Goal: Task Accomplishment & Management: Complete application form

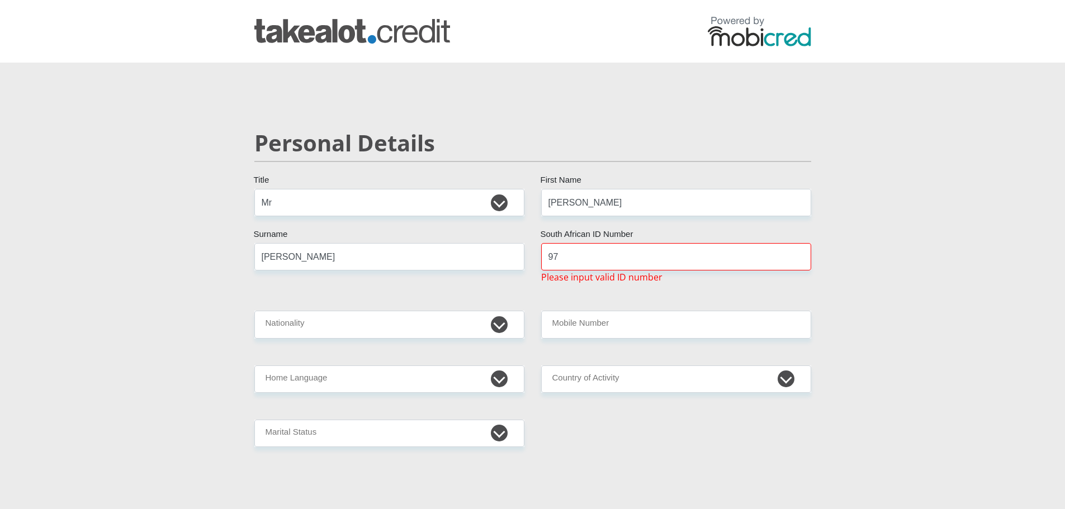
select select "Mr"
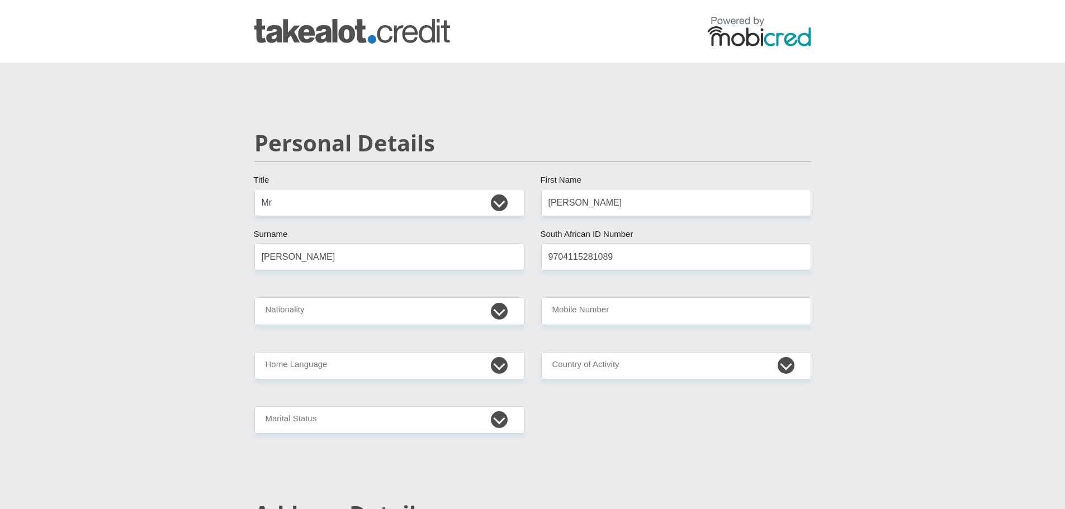
type input "9704115281089"
click at [373, 314] on select "South Africa Afghanistan Aland Islands Albania Algeria America Samoa American V…" at bounding box center [389, 310] width 270 height 27
select select "ZAF"
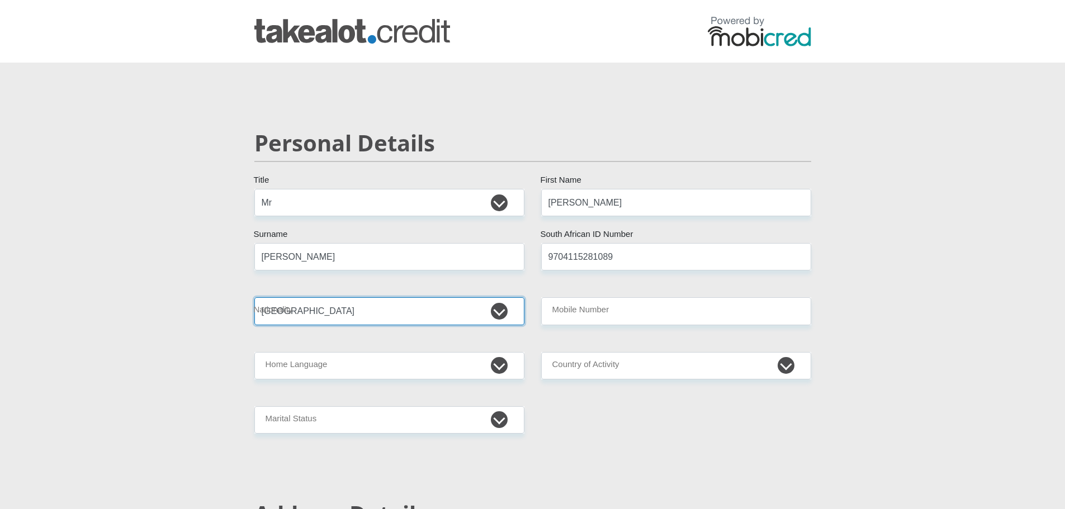
click at [254, 297] on select "South Africa Afghanistan Aland Islands Albania Algeria America Samoa American V…" at bounding box center [389, 310] width 270 height 27
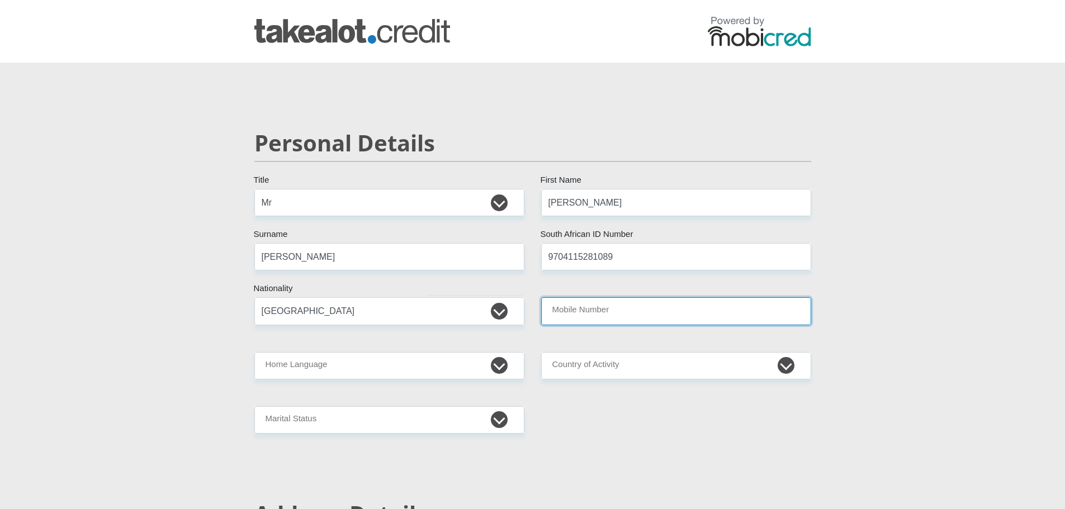
click at [614, 303] on input "Mobile Number" at bounding box center [676, 310] width 270 height 27
type input "0624009292"
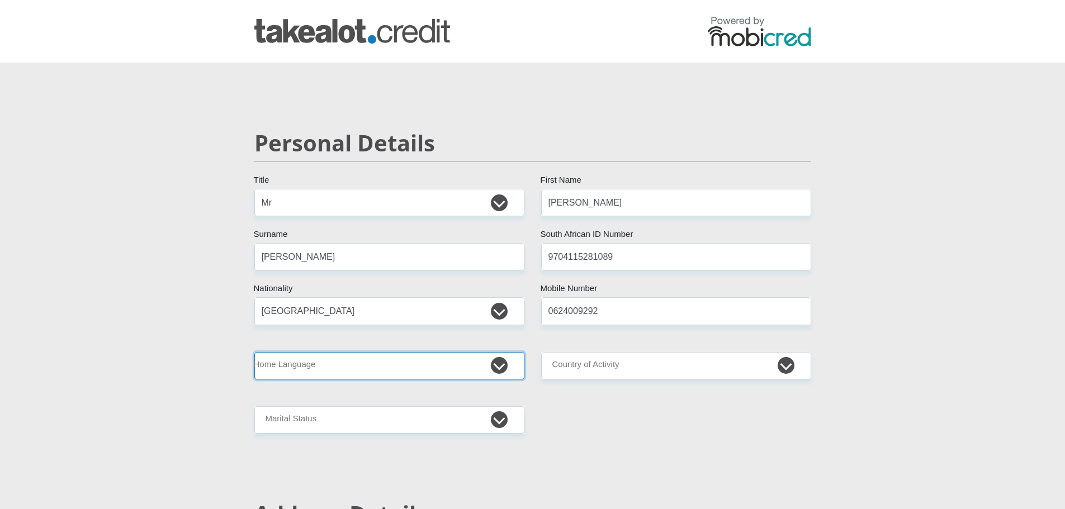
click at [485, 369] on select "Afrikaans English Sepedi South Ndebele Southern Sotho Swati Tsonga Tswana Venda…" at bounding box center [389, 365] width 270 height 27
select select "eng"
click at [254, 352] on select "Afrikaans English Sepedi South Ndebele Southern Sotho Swati Tsonga Tswana Venda…" at bounding box center [389, 365] width 270 height 27
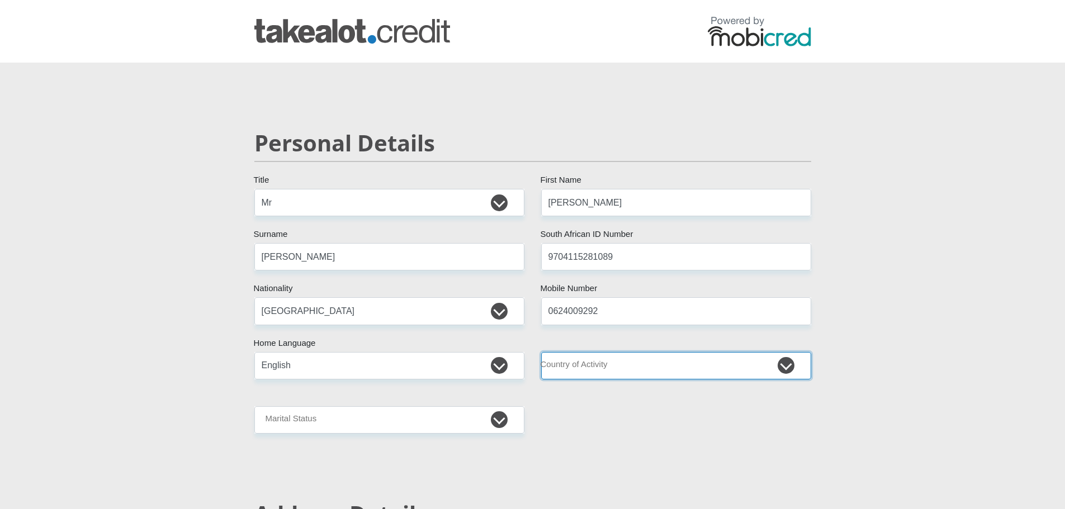
click at [639, 367] on select "South Africa Afghanistan Aland Islands Albania Algeria America Samoa American V…" at bounding box center [676, 365] width 270 height 27
select select "ZAF"
click at [541, 352] on select "South Africa Afghanistan Aland Islands Albania Algeria America Samoa American V…" at bounding box center [676, 365] width 270 height 27
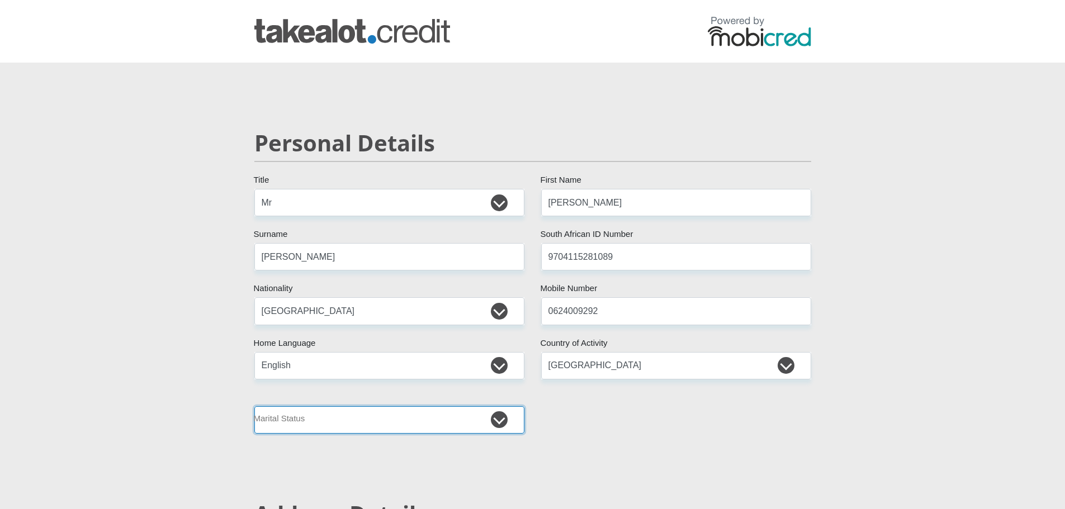
click at [503, 419] on select "Married ANC Single Divorced Widowed Married COP or Customary Law" at bounding box center [389, 419] width 270 height 27
select select "2"
click at [254, 406] on select "Married ANC Single Divorced Widowed Married COP or Customary Law" at bounding box center [389, 419] width 270 height 27
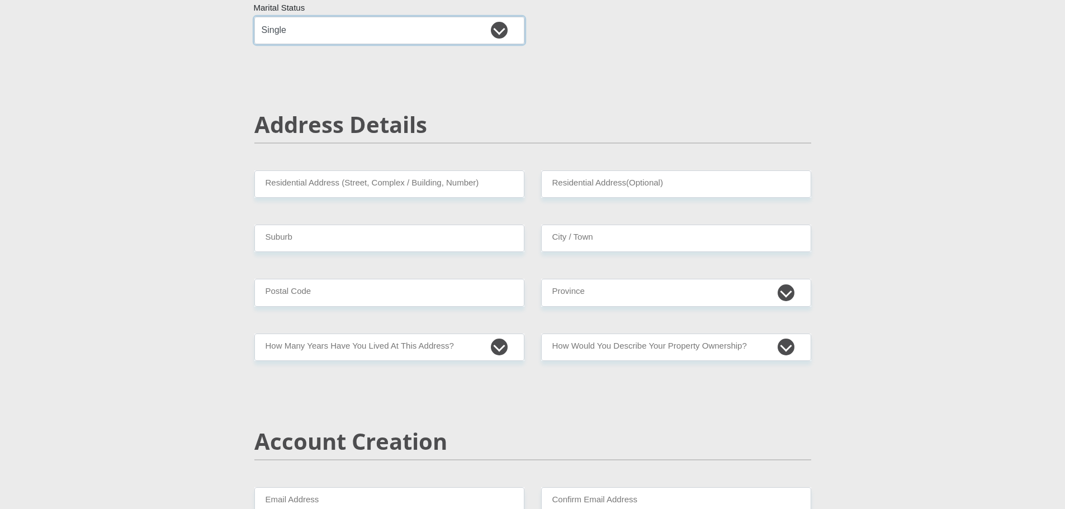
scroll to position [391, 0]
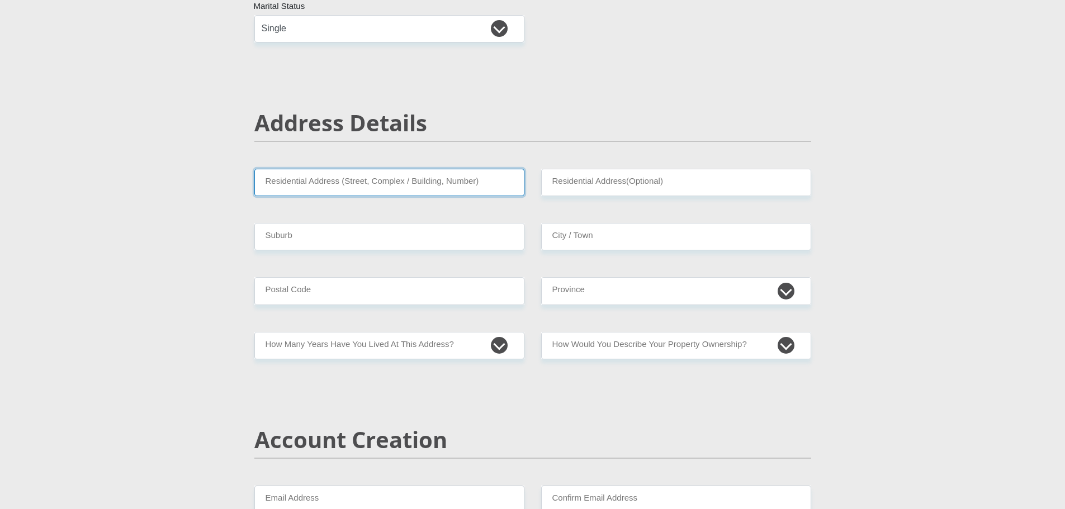
click at [405, 189] on input "Residential Address (Street, Complex / Building, Number)" at bounding box center [389, 182] width 270 height 27
type input "49 Edward rd, Greater Chatsworth, Malmesbury"
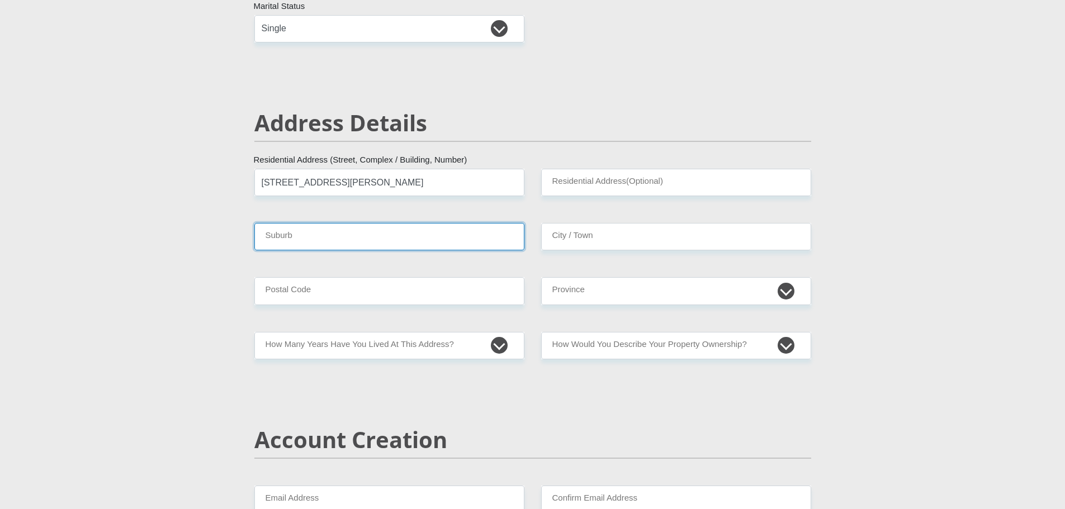
click at [411, 250] on input "Suburb" at bounding box center [389, 236] width 270 height 27
type input "Malmesbury"
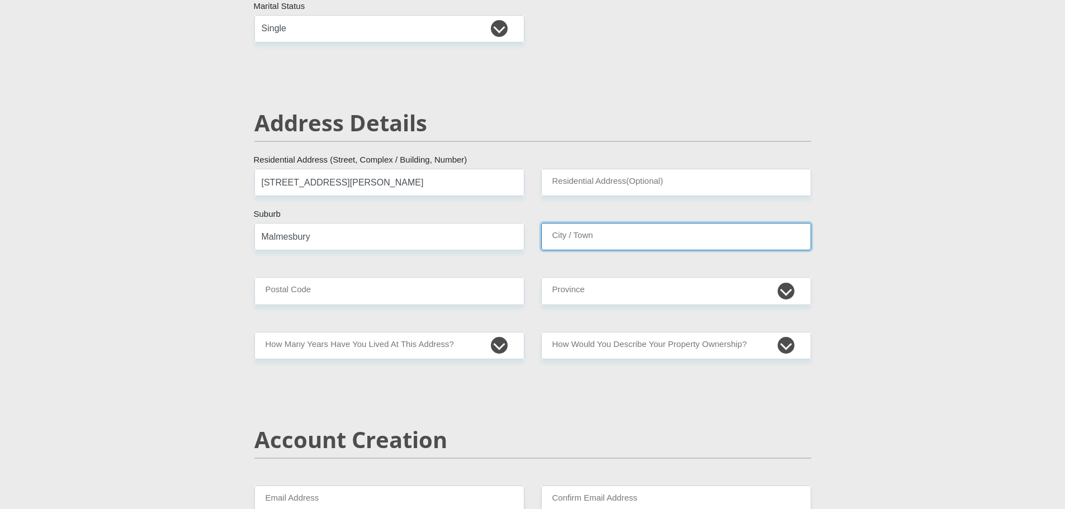
click at [586, 233] on input "City / Town" at bounding box center [676, 236] width 270 height 27
type input "Malmesbury"
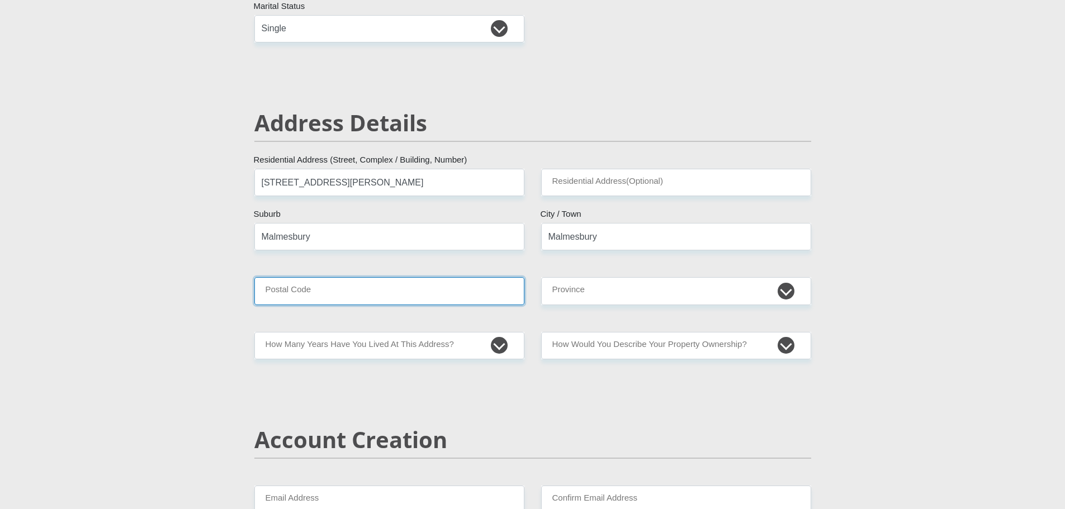
click at [353, 296] on input "Postal Code" at bounding box center [389, 290] width 270 height 27
click at [336, 293] on input "Postal Code" at bounding box center [389, 290] width 270 height 27
type input "7354"
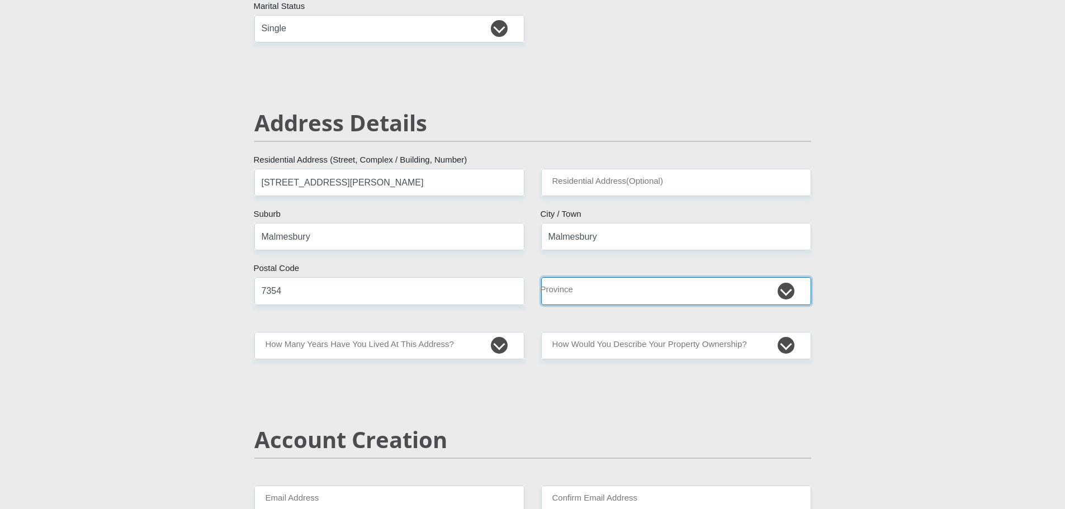
click at [583, 293] on select "Eastern Cape Free State Gauteng KwaZulu-Natal Limpopo Mpumalanga Northern Cape …" at bounding box center [676, 290] width 270 height 27
select select "Western Cape"
click at [541, 277] on select "Eastern Cape Free State Gauteng KwaZulu-Natal Limpopo Mpumalanga Northern Cape …" at bounding box center [676, 290] width 270 height 27
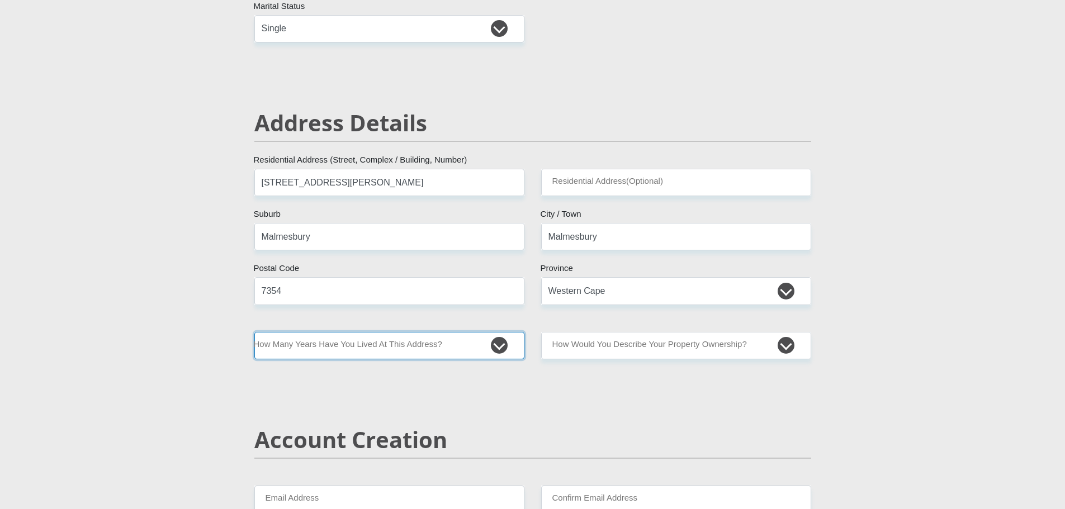
click at [430, 349] on select "less than 1 year 1-3 years 3-5 years 5+ years" at bounding box center [389, 345] width 270 height 27
select select "2"
click at [254, 332] on select "less than 1 year 1-3 years 3-5 years 5+ years" at bounding box center [389, 345] width 270 height 27
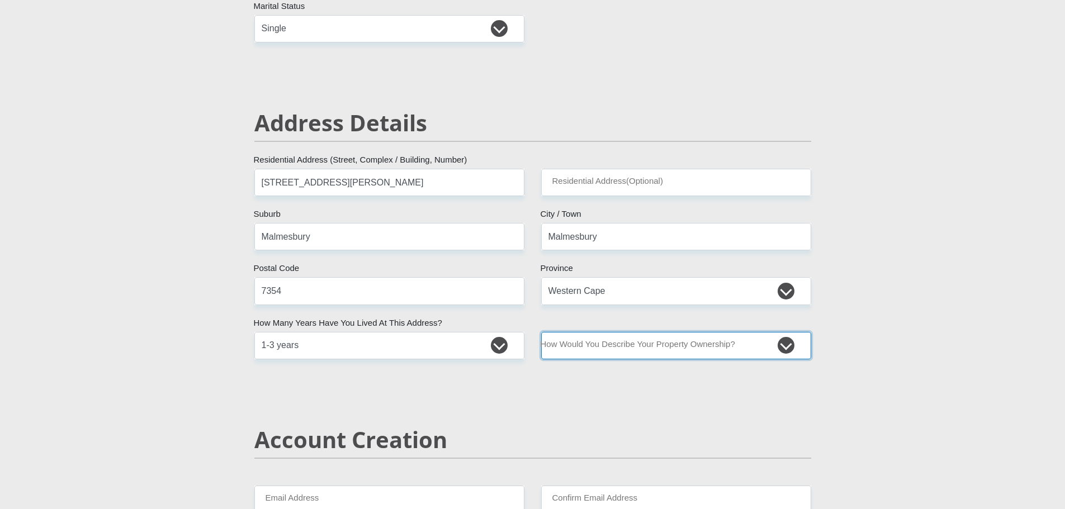
click at [685, 338] on select "Owned Rented Family Owned Company Dwelling" at bounding box center [676, 345] width 270 height 27
select select "Owned"
click at [541, 332] on select "Owned Rented Family Owned Company Dwelling" at bounding box center [676, 345] width 270 height 27
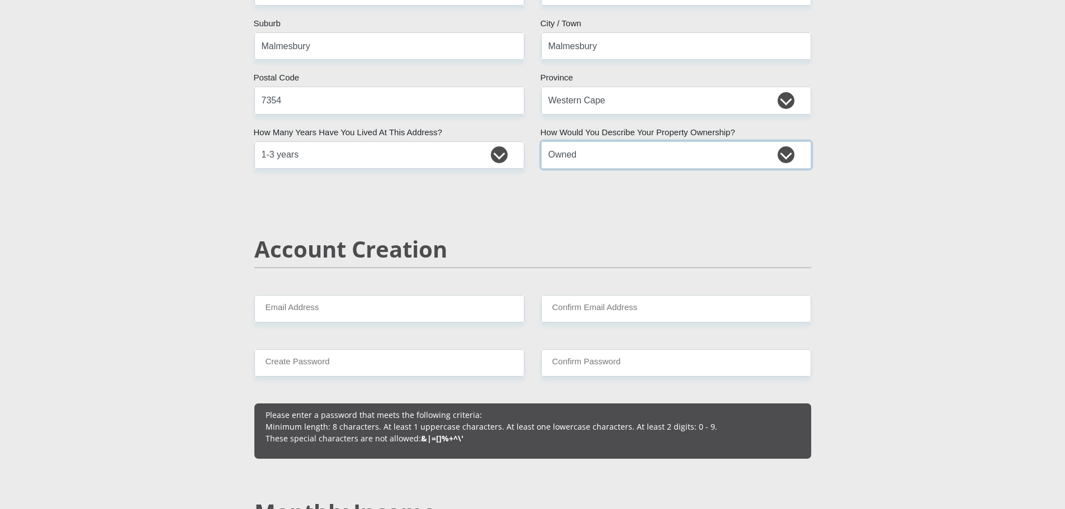
scroll to position [615, 0]
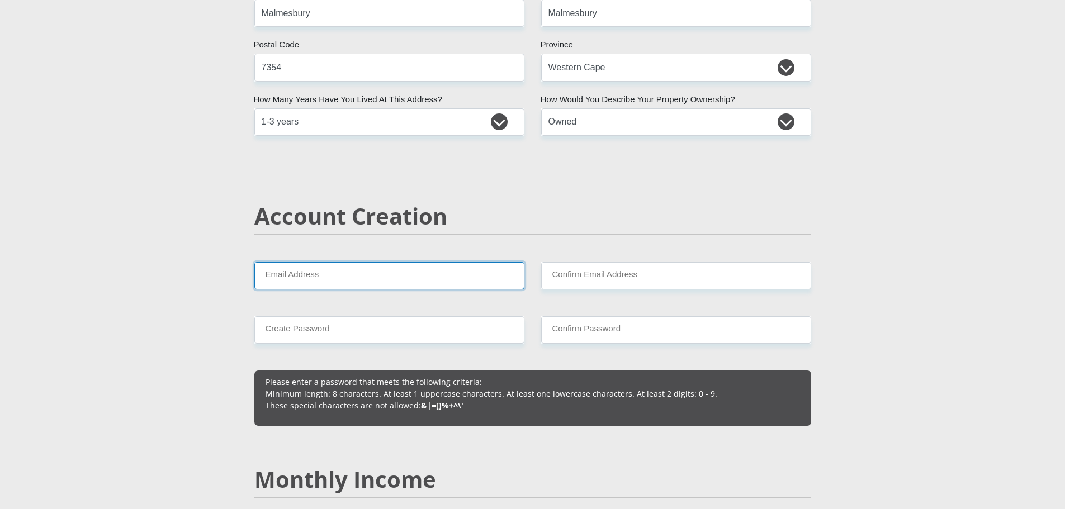
click at [313, 278] on input "Email Address" at bounding box center [389, 275] width 270 height 27
type input "xferreira48@gmail.com"
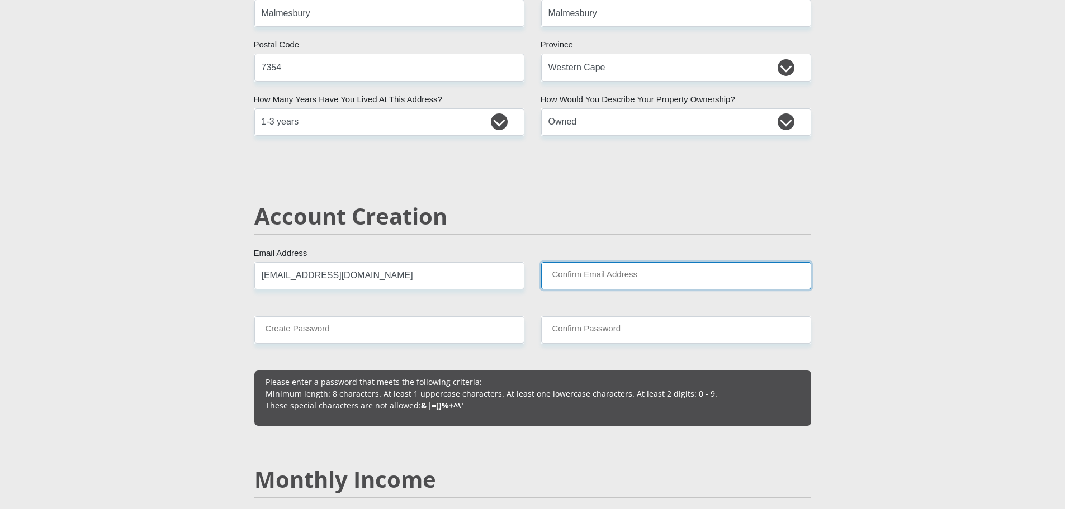
click at [589, 280] on input "Confirm Email Address" at bounding box center [676, 275] width 270 height 27
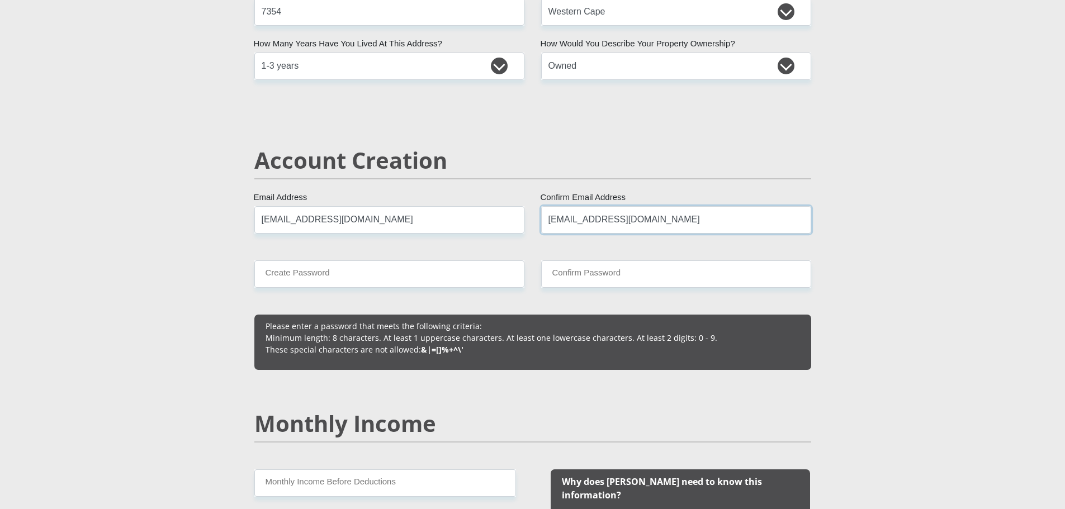
type input "xferreira48@gmail.com"
click at [350, 279] on input "Create Password" at bounding box center [389, 273] width 270 height 27
type input "Dweller@XMF1997"
click at [602, 279] on input "Confirm Password" at bounding box center [676, 273] width 270 height 27
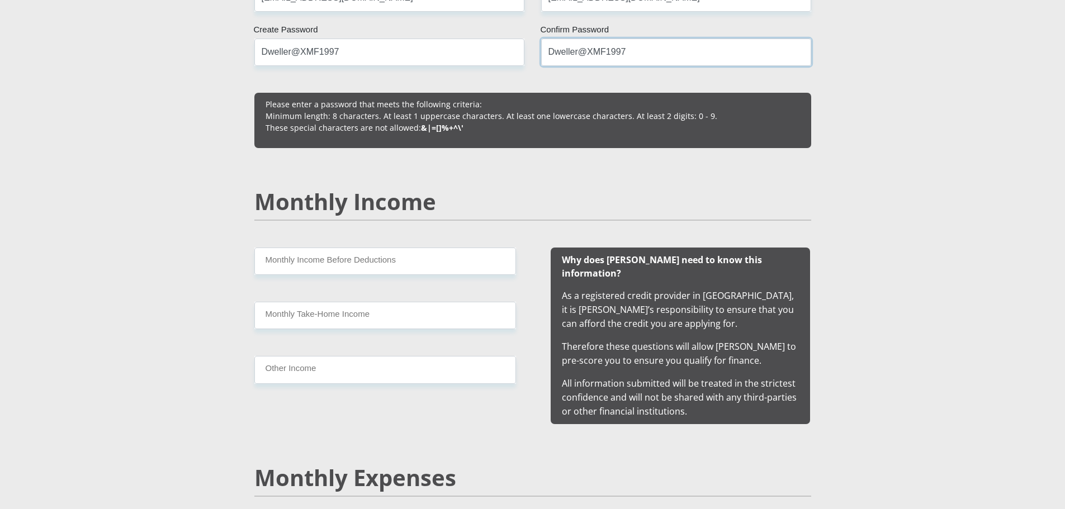
scroll to position [950, 0]
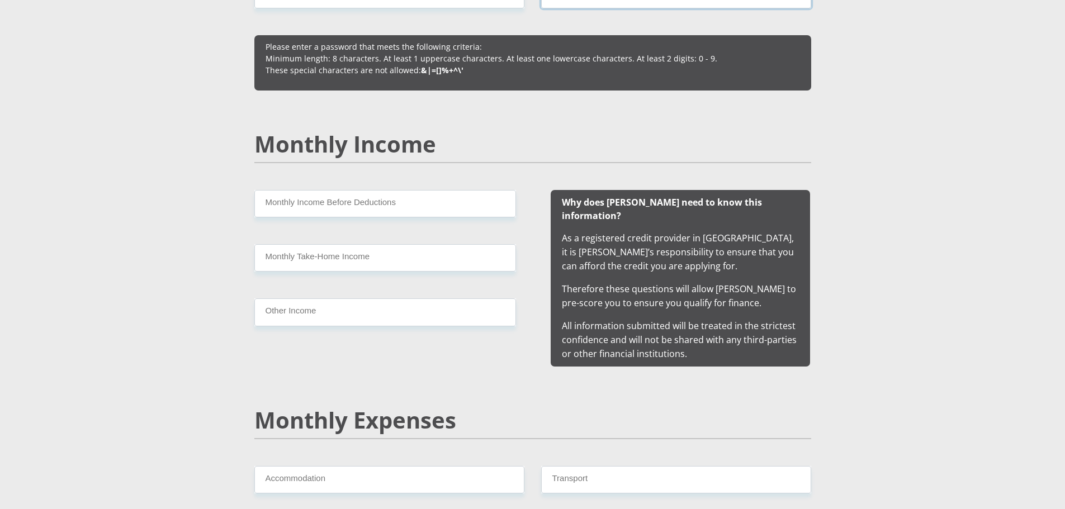
type input "Dweller@XMF1997"
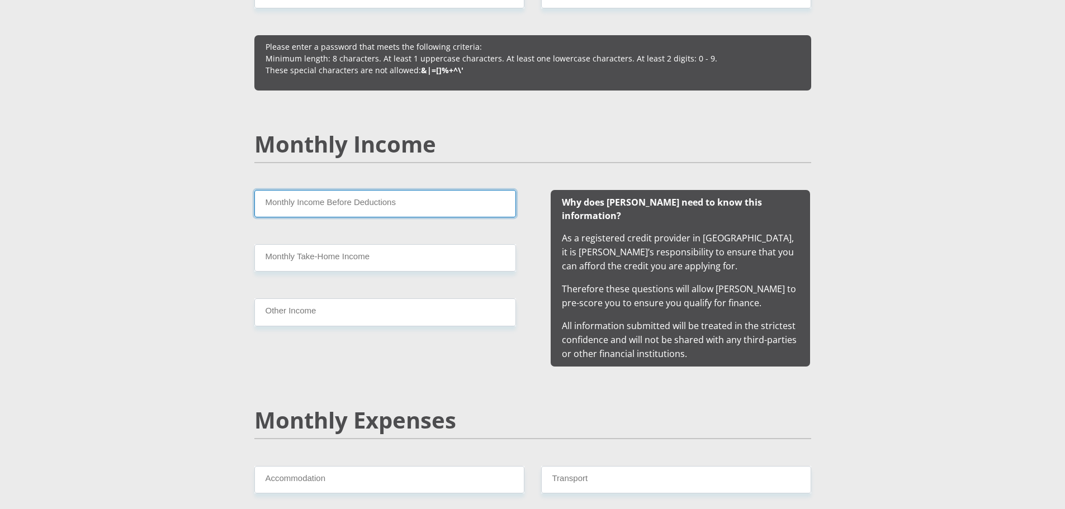
click at [378, 205] on input "Monthly Income Before Deductions" at bounding box center [385, 203] width 262 height 27
click at [314, 206] on input "Monthly Income Before Deductions" at bounding box center [385, 203] width 262 height 27
type input "19800"
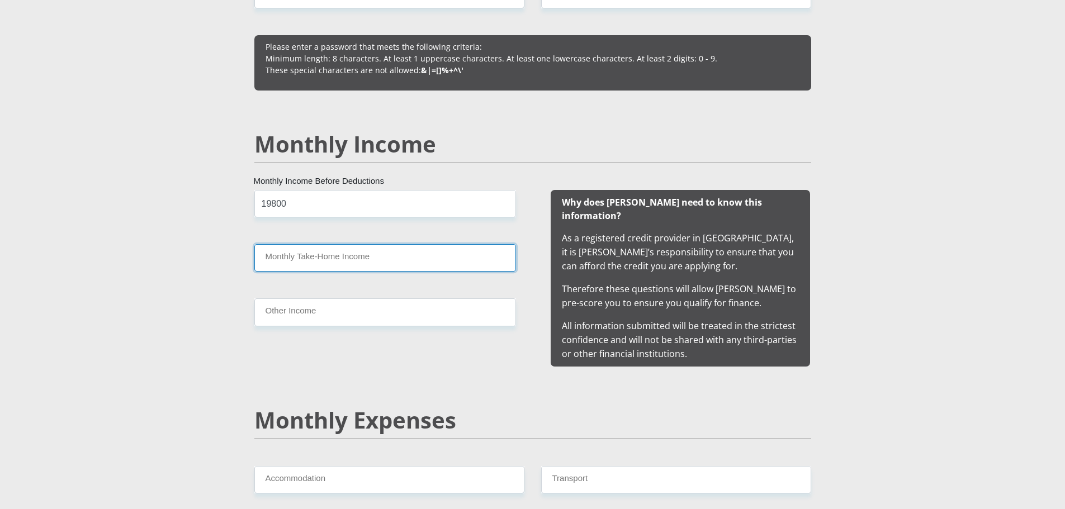
click at [335, 265] on input "Monthly Take-Home Income" at bounding box center [385, 257] width 262 height 27
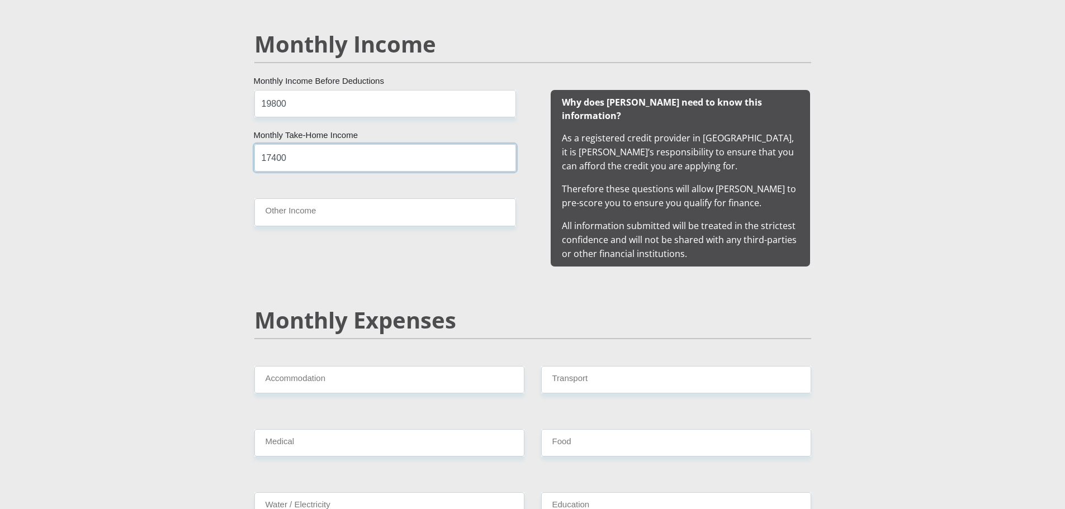
scroll to position [1062, 0]
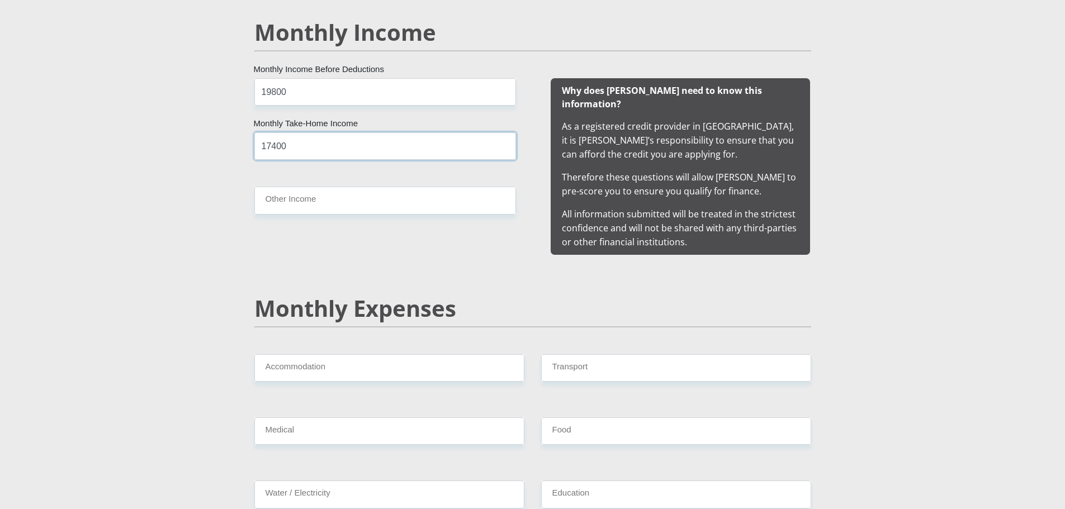
type input "17400"
click at [331, 201] on input "Other Income" at bounding box center [385, 200] width 262 height 27
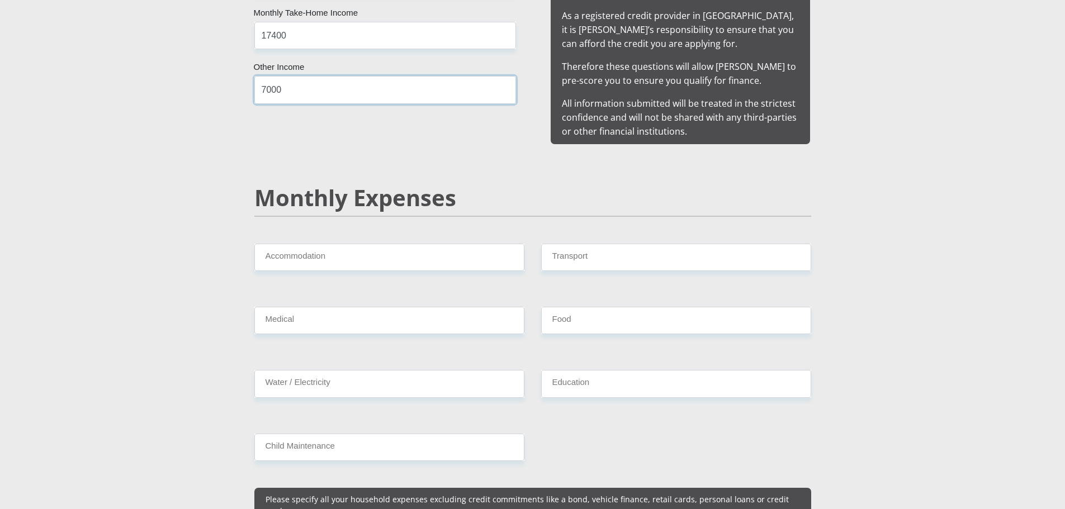
scroll to position [1174, 0]
type input "7000"
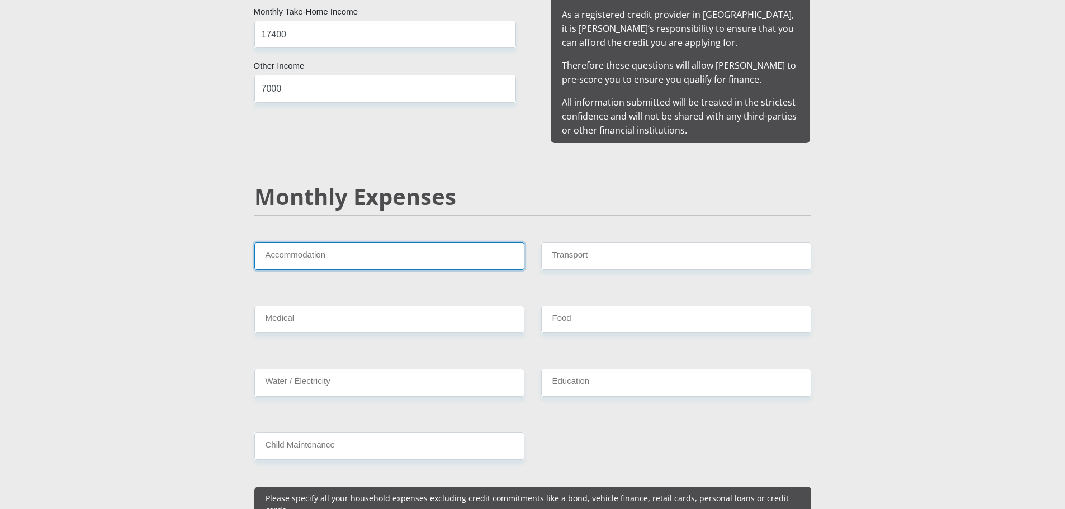
click at [334, 246] on input "Accommodation" at bounding box center [389, 256] width 270 height 27
type input "7000"
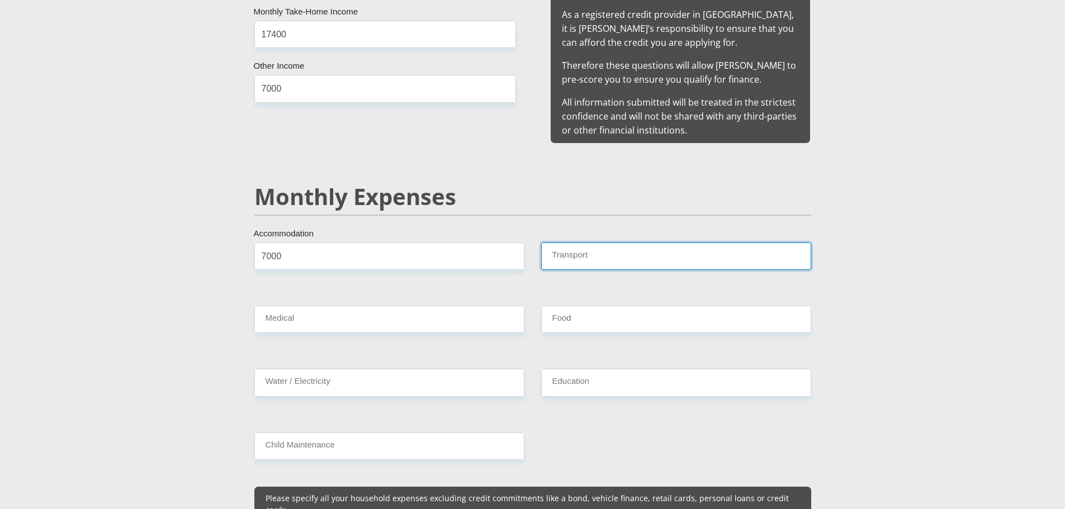
click at [580, 246] on input "Transport" at bounding box center [676, 256] width 270 height 27
type input "0"
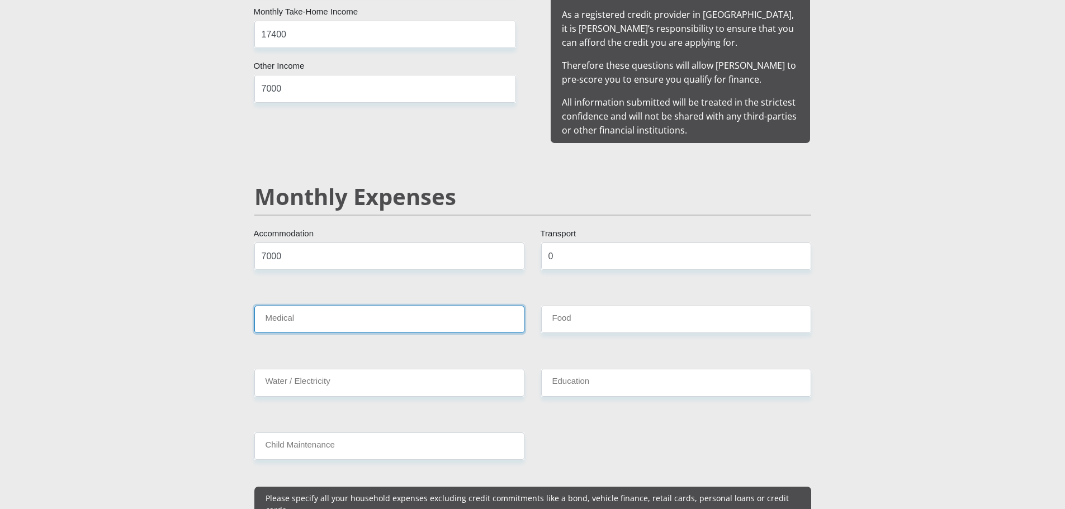
click at [363, 306] on input "Medical" at bounding box center [389, 319] width 270 height 27
type input "0"
click at [631, 314] on input "Food" at bounding box center [676, 319] width 270 height 27
type input "1000"
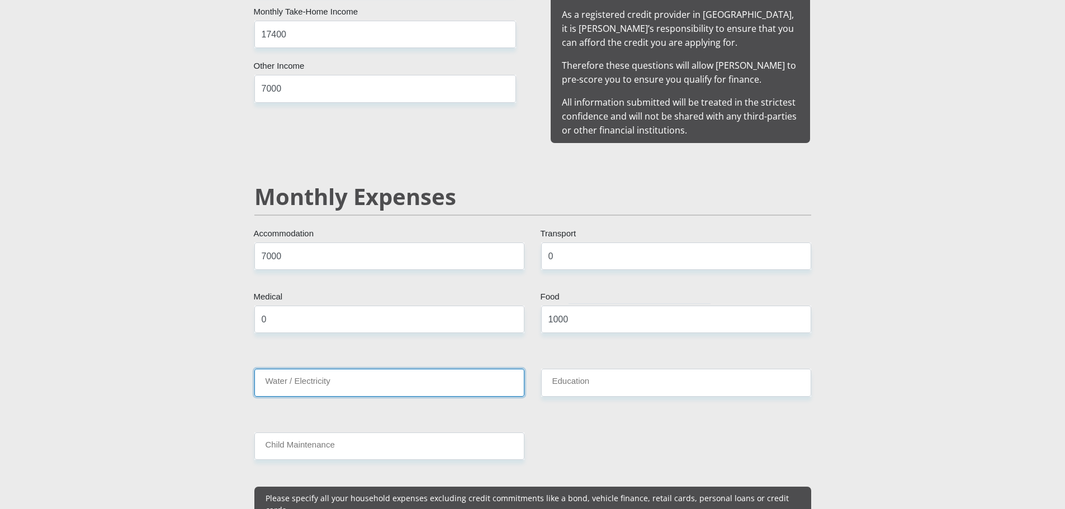
click at [495, 369] on input "Water / Electricity" at bounding box center [389, 382] width 270 height 27
type input "5"
type input "750"
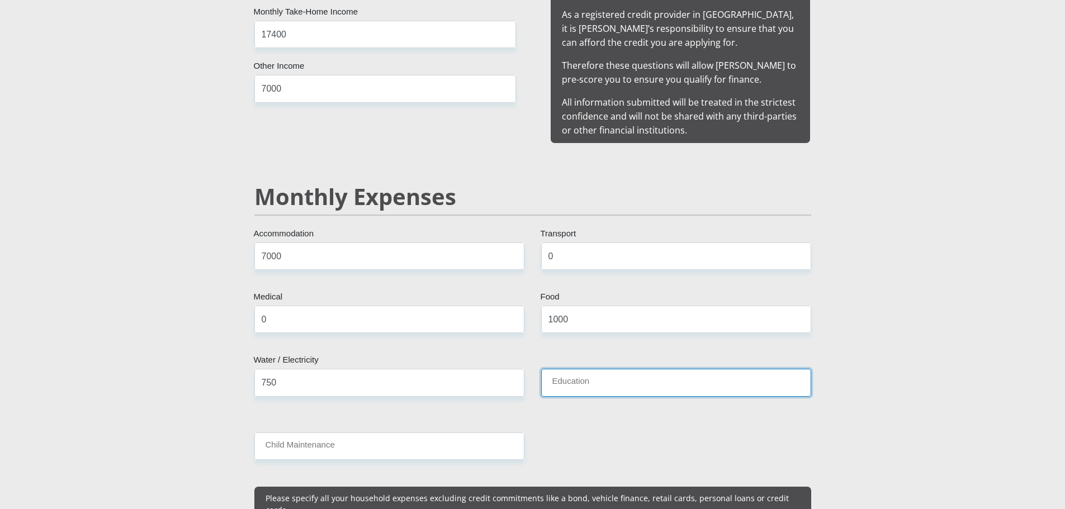
click at [607, 373] on input "Education" at bounding box center [676, 382] width 270 height 27
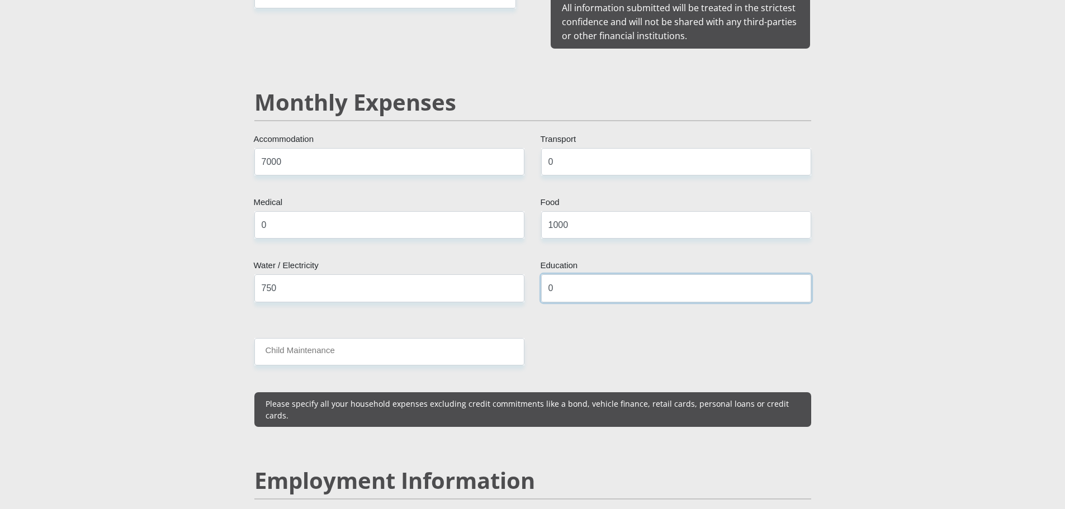
scroll to position [1285, 0]
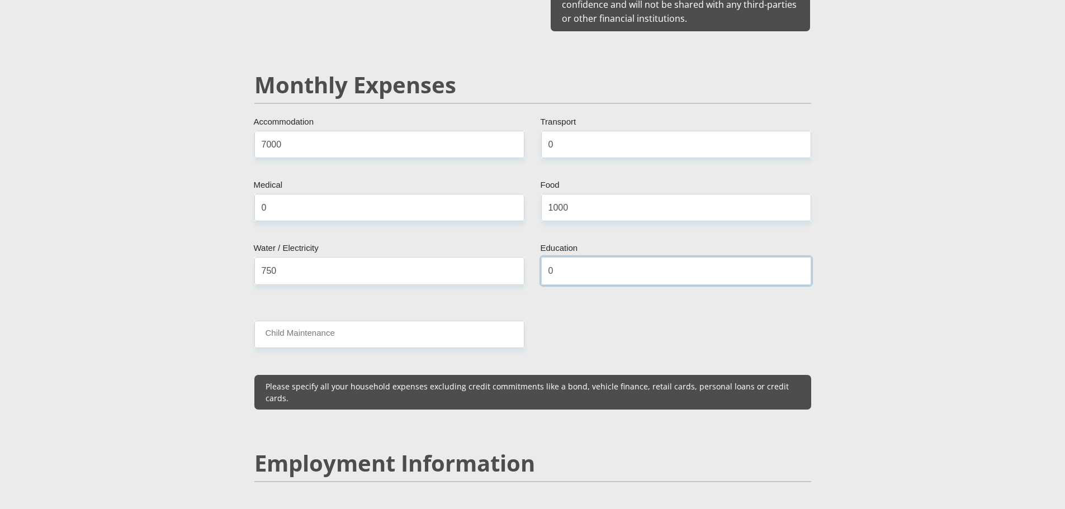
type input "0"
click at [429, 323] on input "Child Maintenance" at bounding box center [389, 334] width 270 height 27
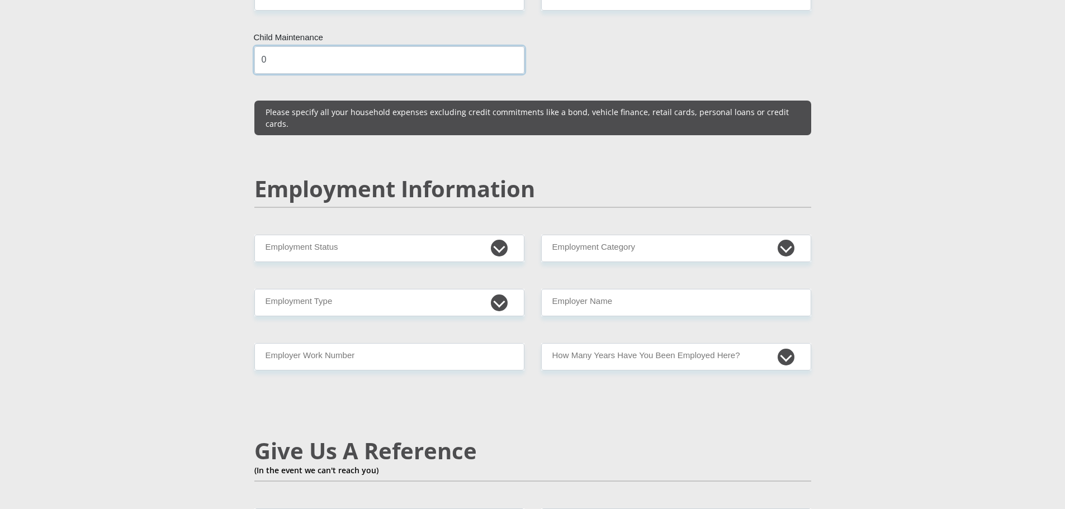
scroll to position [1565, 0]
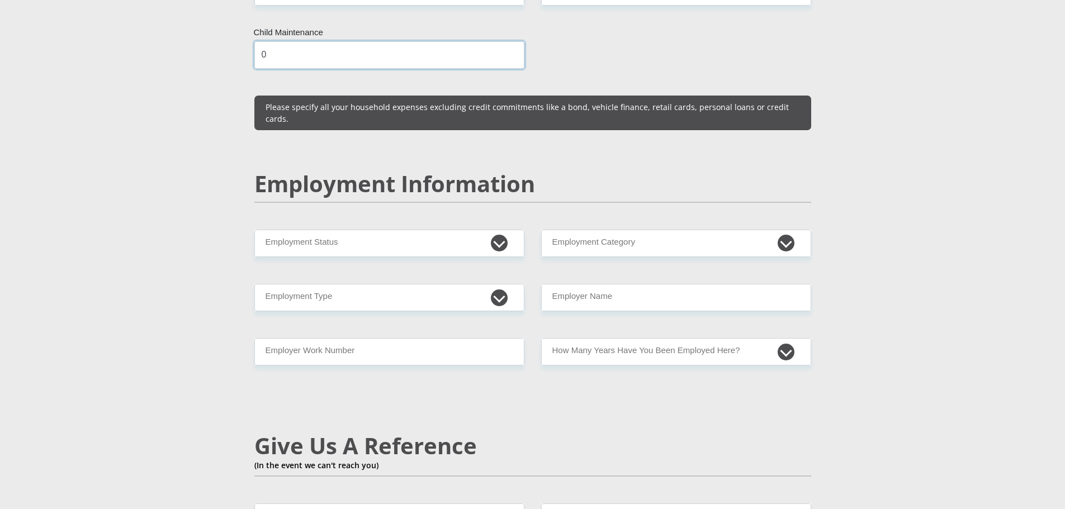
type input "0"
click at [496, 230] on select "Permanent/Full-time Part-time/Casual Contract Worker Self-Employed Housewife Re…" at bounding box center [389, 243] width 270 height 27
select select "1"
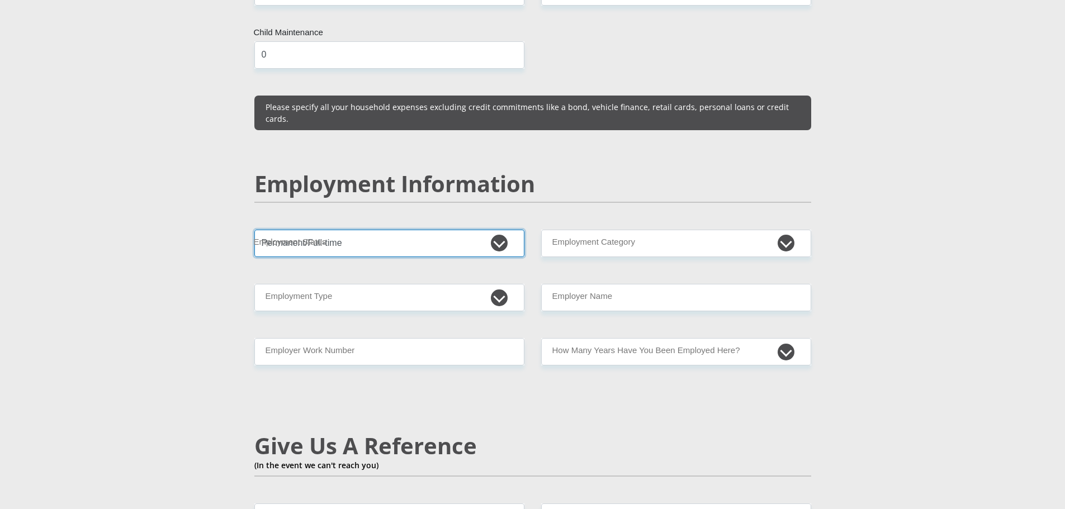
click at [254, 230] on select "Permanent/Full-time Part-time/Casual Contract Worker Self-Employed Housewife Re…" at bounding box center [389, 243] width 270 height 27
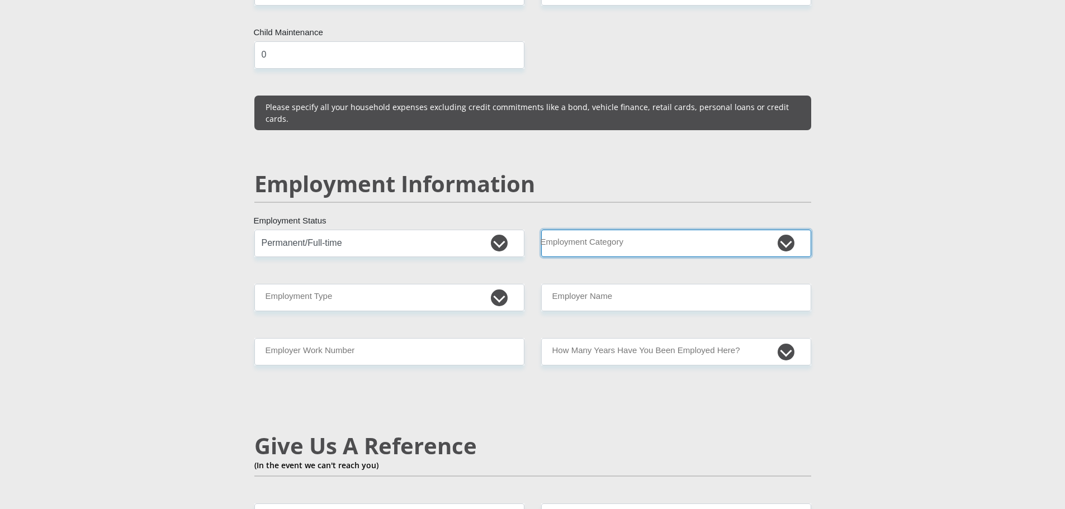
click at [592, 230] on select "AGRICULTURE ALCOHOL & TOBACCO CONSTRUCTION MATERIALS METALLURGY EQUIPMENT FOR R…" at bounding box center [676, 243] width 270 height 27
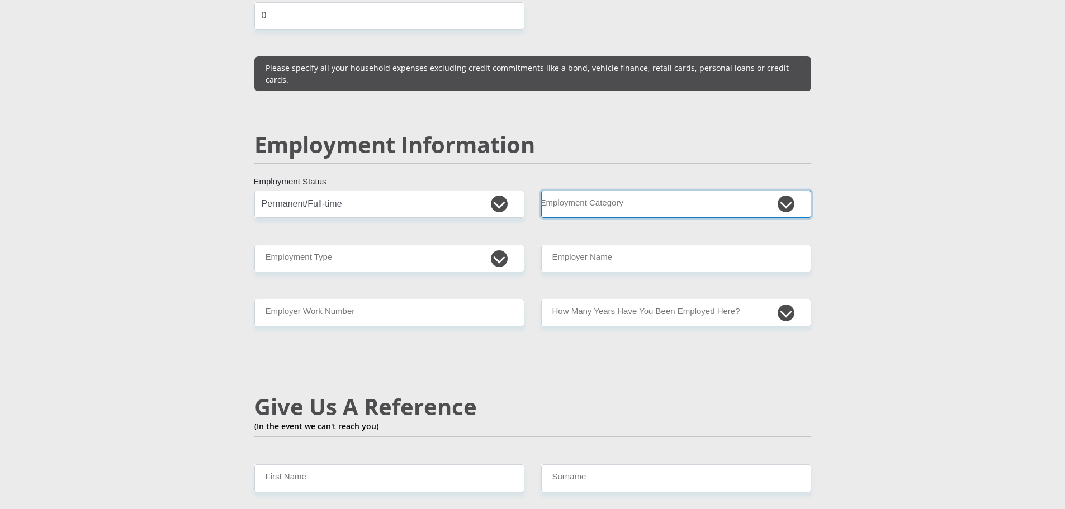
scroll to position [1621, 0]
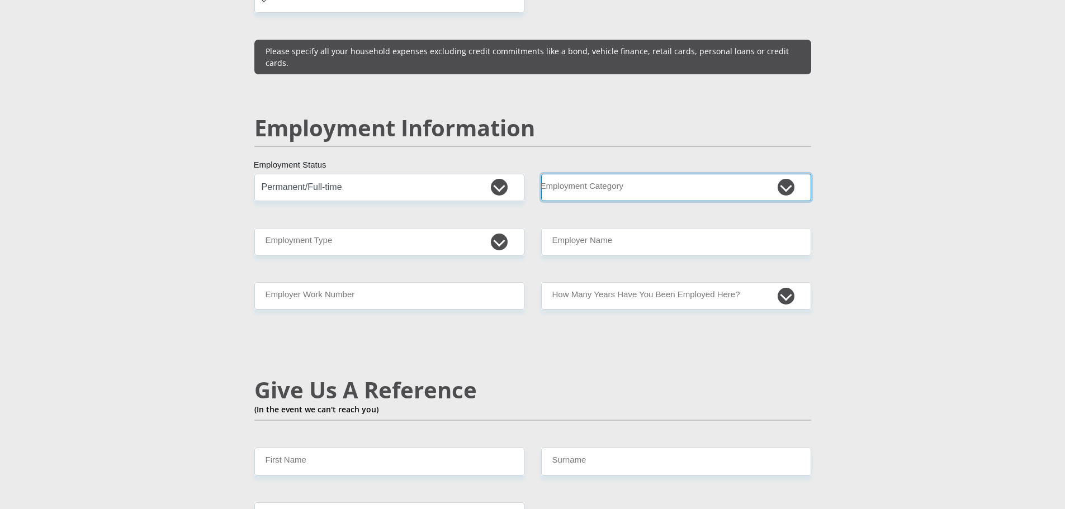
click at [640, 174] on select "AGRICULTURE ALCOHOL & TOBACCO CONSTRUCTION MATERIALS METALLURGY EQUIPMENT FOR R…" at bounding box center [676, 187] width 270 height 27
click at [541, 174] on select "AGRICULTURE ALCOHOL & TOBACCO CONSTRUCTION MATERIALS METALLURGY EQUIPMENT FOR R…" at bounding box center [676, 187] width 270 height 27
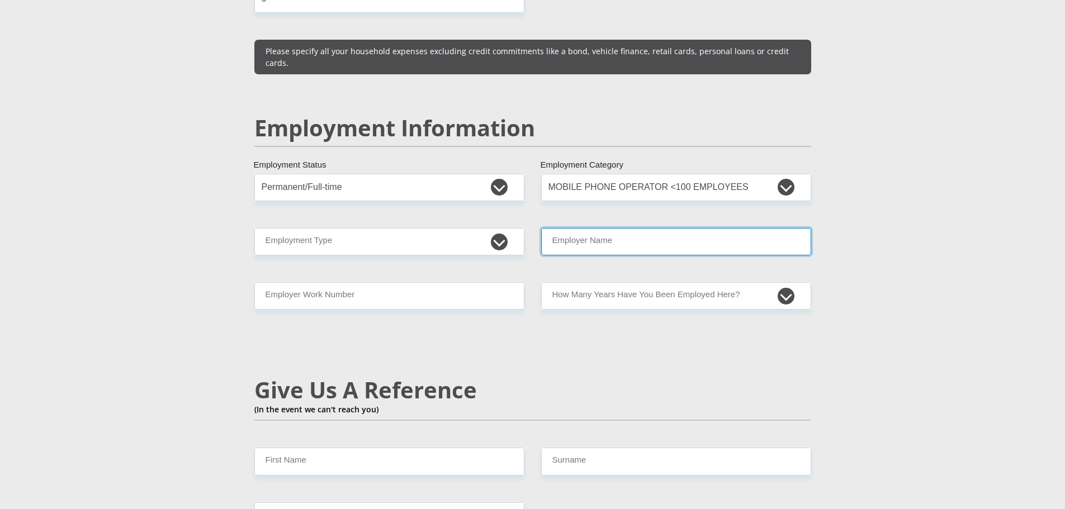
click at [666, 228] on input "Employer Name" at bounding box center [676, 241] width 270 height 27
click at [665, 174] on select "AGRICULTURE ALCOHOL & TOBACCO CONSTRUCTION MATERIALS METALLURGY EQUIPMENT FOR R…" at bounding box center [676, 187] width 270 height 27
select select "59"
click at [541, 174] on select "AGRICULTURE ALCOHOL & TOBACCO CONSTRUCTION MATERIALS METALLURGY EQUIPMENT FOR R…" at bounding box center [676, 187] width 270 height 27
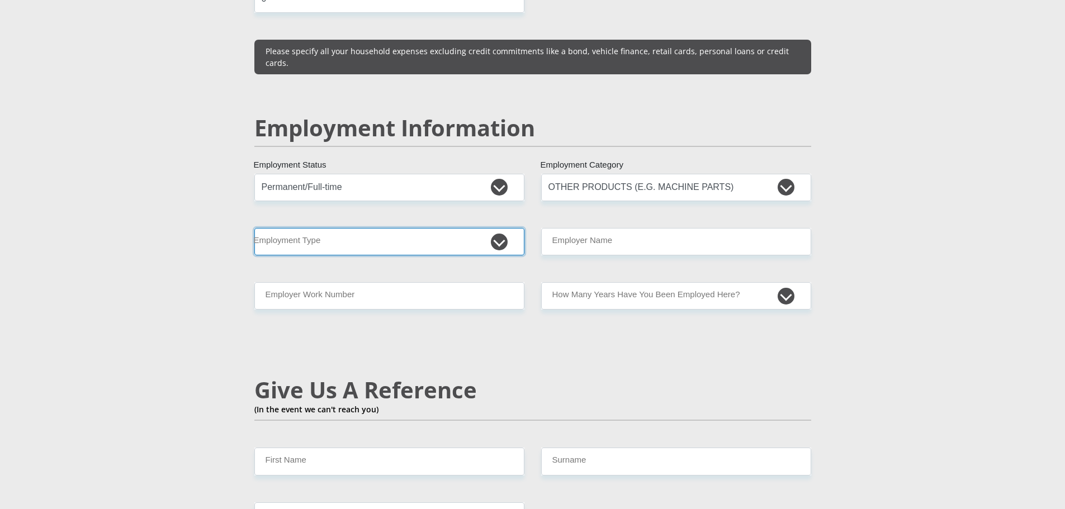
click at [362, 228] on select "College/Lecturer Craft Seller Creative Driver Executive Farmer Forces - Non Com…" at bounding box center [389, 241] width 270 height 27
select select "Executive"
click at [254, 228] on select "College/Lecturer Craft Seller Creative Driver Executive Farmer Forces - Non Com…" at bounding box center [389, 241] width 270 height 27
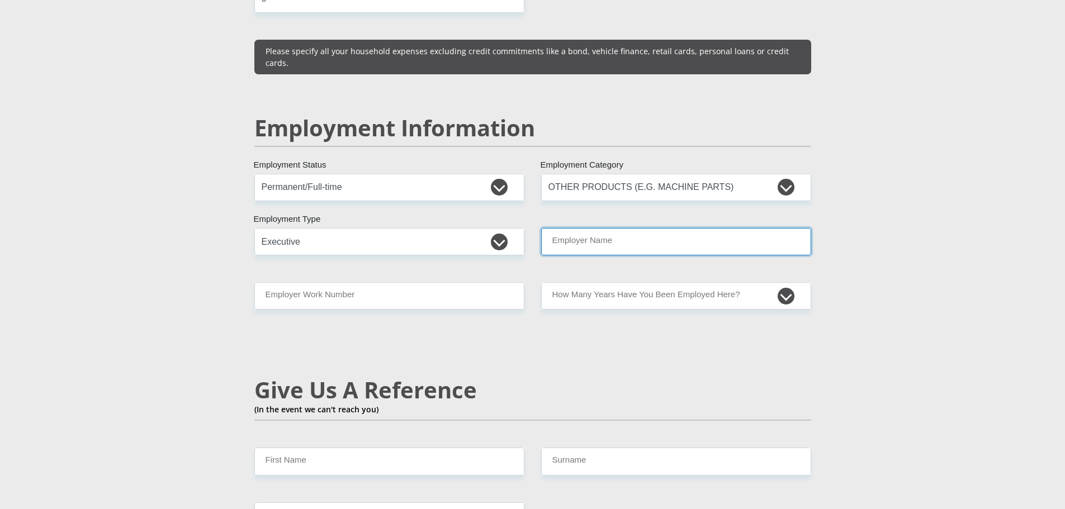
click at [585, 228] on input "Employer Name" at bounding box center [676, 241] width 270 height 27
type input "UPSW"
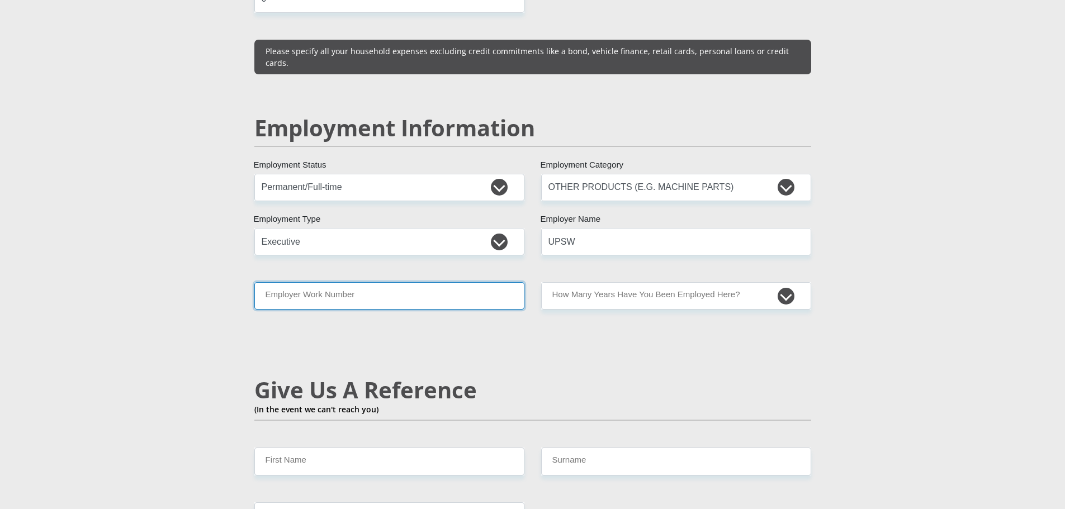
click at [445, 282] on input "Employer Work Number" at bounding box center [389, 295] width 270 height 27
click at [348, 282] on input "Employer Work Number" at bounding box center [389, 295] width 270 height 27
type input "0211100321"
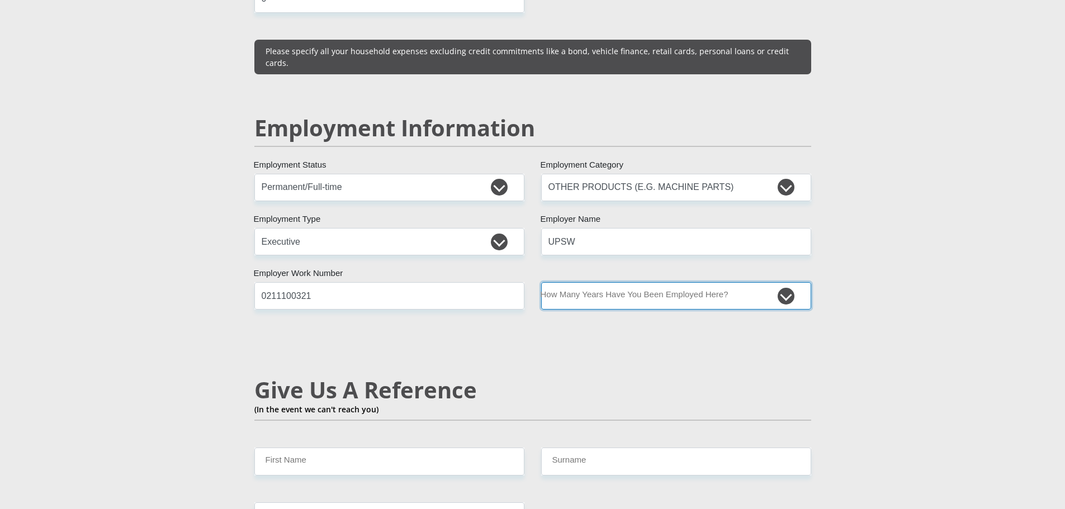
click at [790, 282] on select "less than 1 year 1-3 years 3-5 years 5+ years" at bounding box center [676, 295] width 270 height 27
click at [690, 282] on select "less than 1 year 1-3 years 3-5 years 5+ years" at bounding box center [676, 295] width 270 height 27
select select "60"
click at [541, 282] on select "less than 1 year 1-3 years 3-5 years 5+ years" at bounding box center [676, 295] width 270 height 27
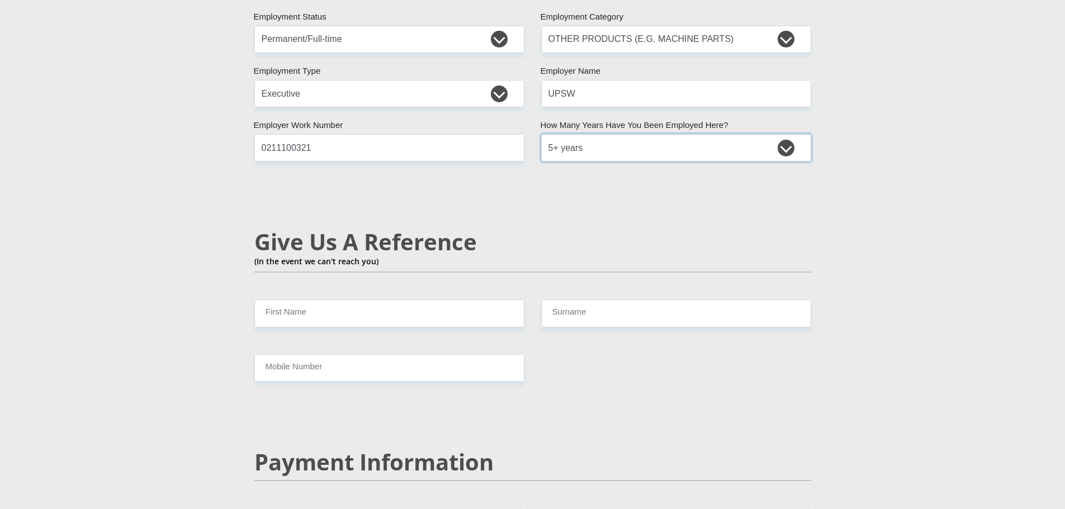
scroll to position [1788, 0]
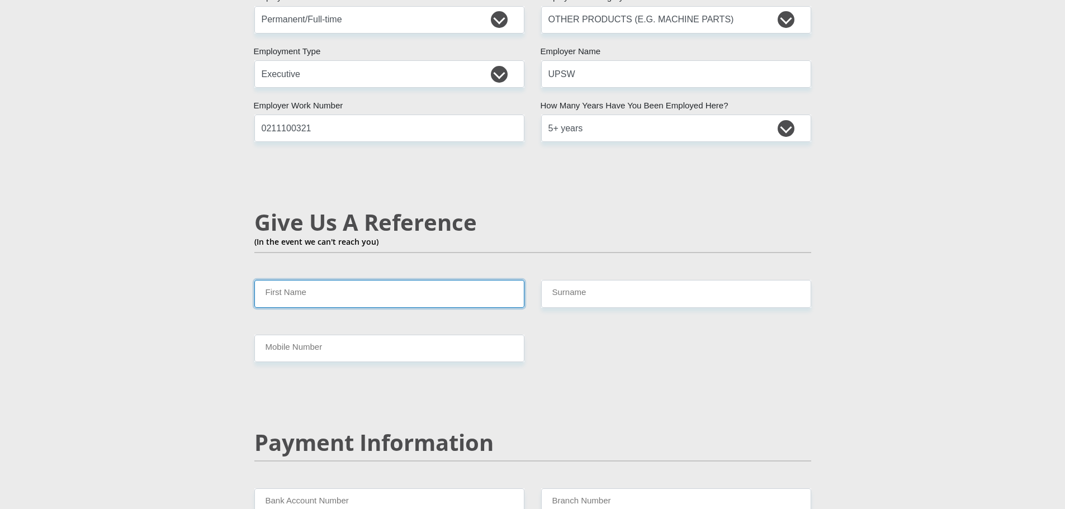
click at [355, 280] on input "First Name" at bounding box center [389, 293] width 270 height 27
type input "Roma"
type input "Ferreira"
click at [312, 335] on input "062" at bounding box center [389, 348] width 270 height 27
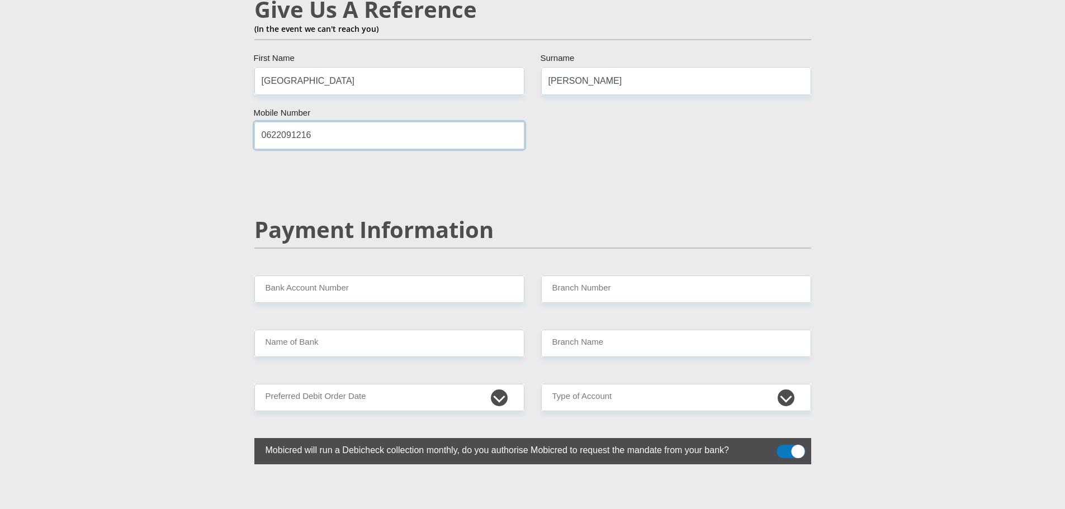
scroll to position [2012, 0]
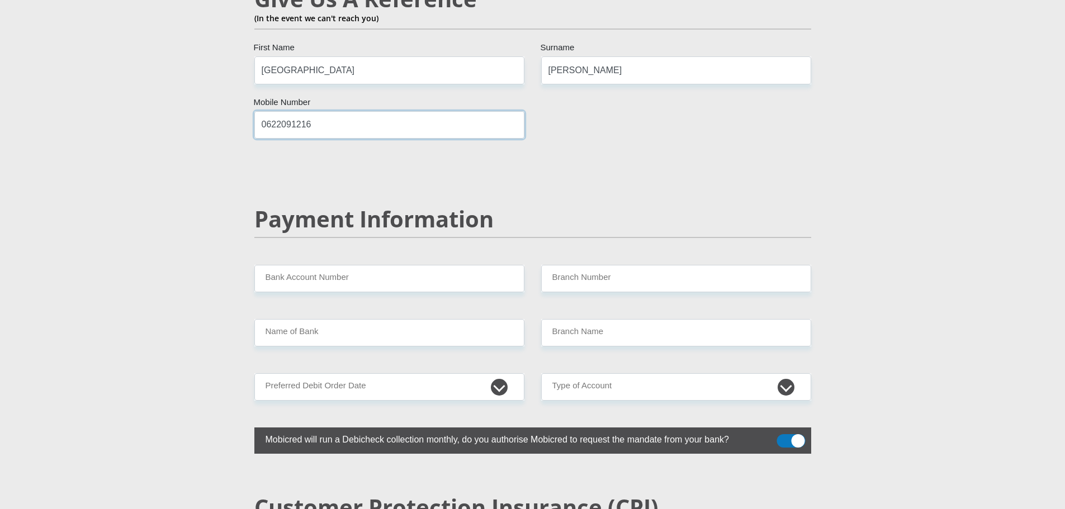
type input "0622091216"
click at [344, 265] on input "Bank Account Number" at bounding box center [389, 278] width 270 height 27
type input "1456966985"
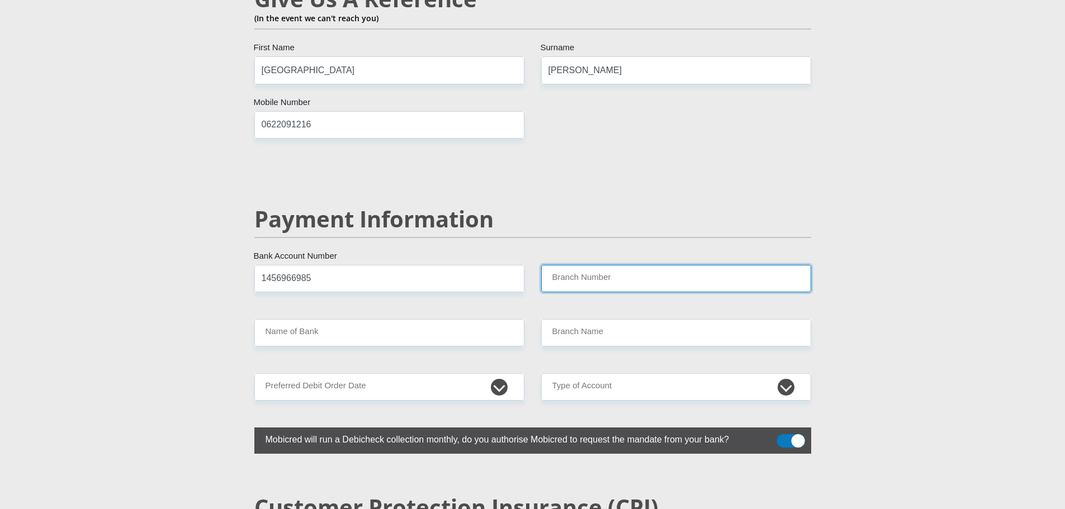
click at [606, 265] on input "Branch Number" at bounding box center [676, 278] width 270 height 27
click at [621, 265] on input "Branch Number" at bounding box center [676, 278] width 270 height 27
type input "470010"
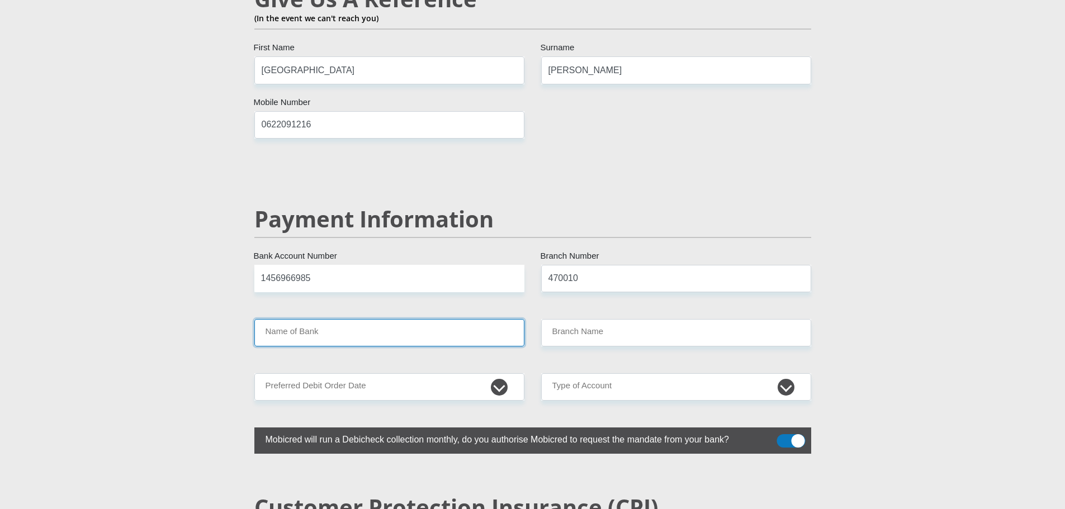
click at [367, 319] on input "Name of Bank" at bounding box center [389, 332] width 270 height 27
type input "CAPITEC BANK LIMITED"
type input "CAPITEC BANK CPC"
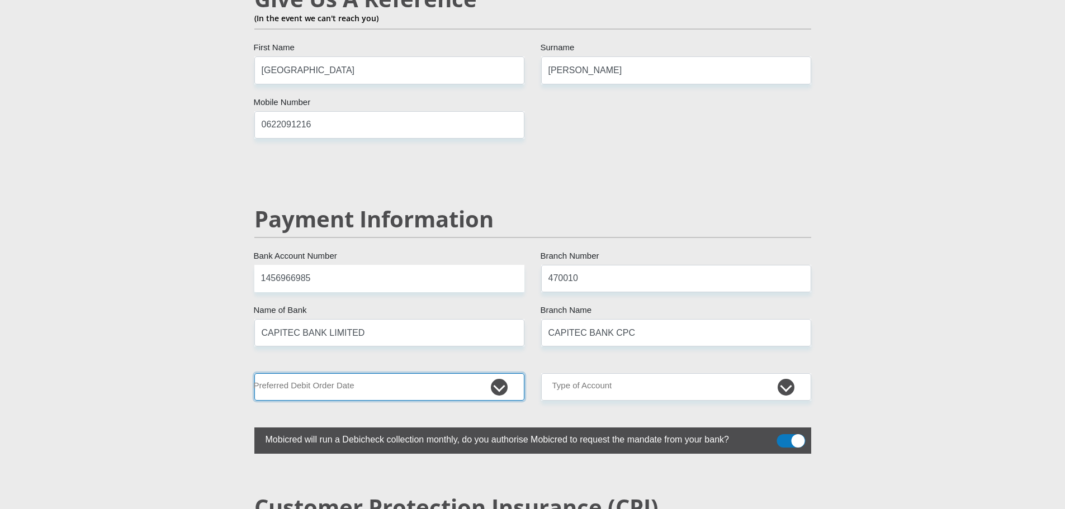
click at [408, 373] on select "1st 2nd 3rd 4th 5th 7th 18th 19th 20th 21st 22nd 23rd 24th 25th 26th 27th 28th …" at bounding box center [389, 386] width 270 height 27
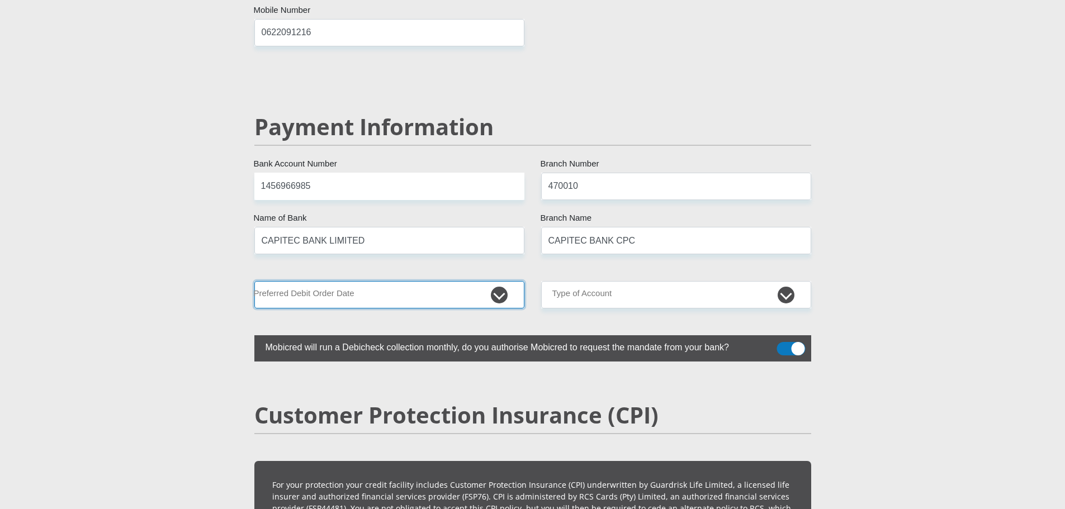
scroll to position [2124, 0]
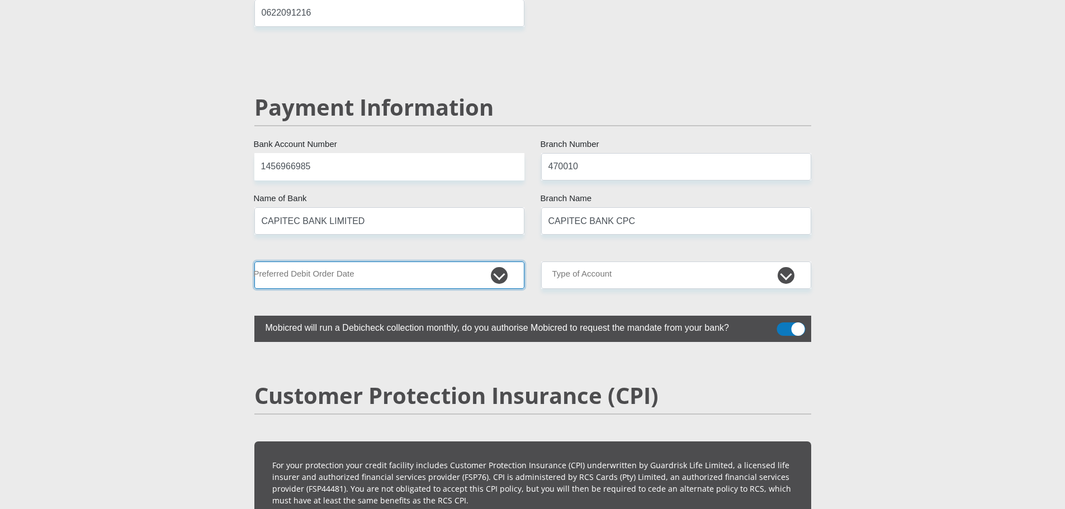
click at [504, 262] on select "1st 2nd 3rd 4th 5th 7th 18th 19th 20th 21st 22nd 23rd 24th 25th 26th 27th 28th …" at bounding box center [389, 275] width 270 height 27
select select "1"
click at [254, 262] on select "1st 2nd 3rd 4th 5th 7th 18th 19th 20th 21st 22nd 23rd 24th 25th 26th 27th 28th …" at bounding box center [389, 275] width 270 height 27
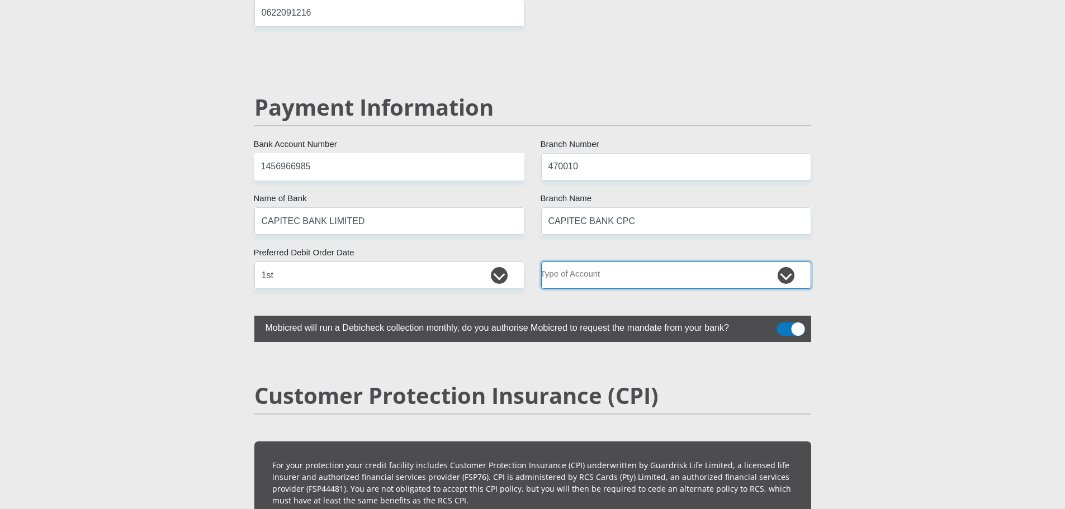
click at [677, 262] on select "Cheque Savings" at bounding box center [676, 275] width 270 height 27
select select "SAV"
click at [541, 262] on select "Cheque Savings" at bounding box center [676, 275] width 270 height 27
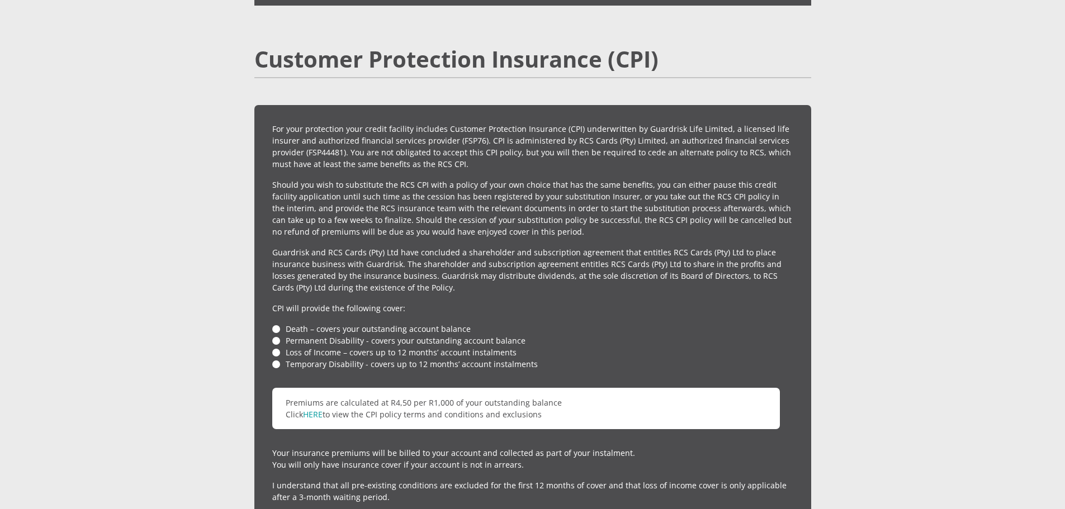
scroll to position [2459, 0]
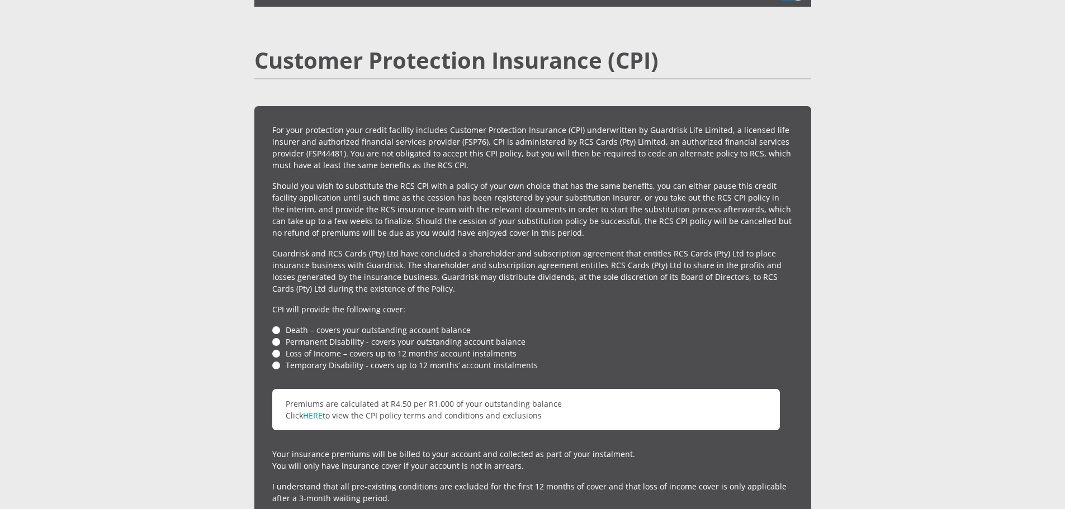
click at [275, 324] on li "Death – covers your outstanding account balance" at bounding box center [532, 330] width 521 height 12
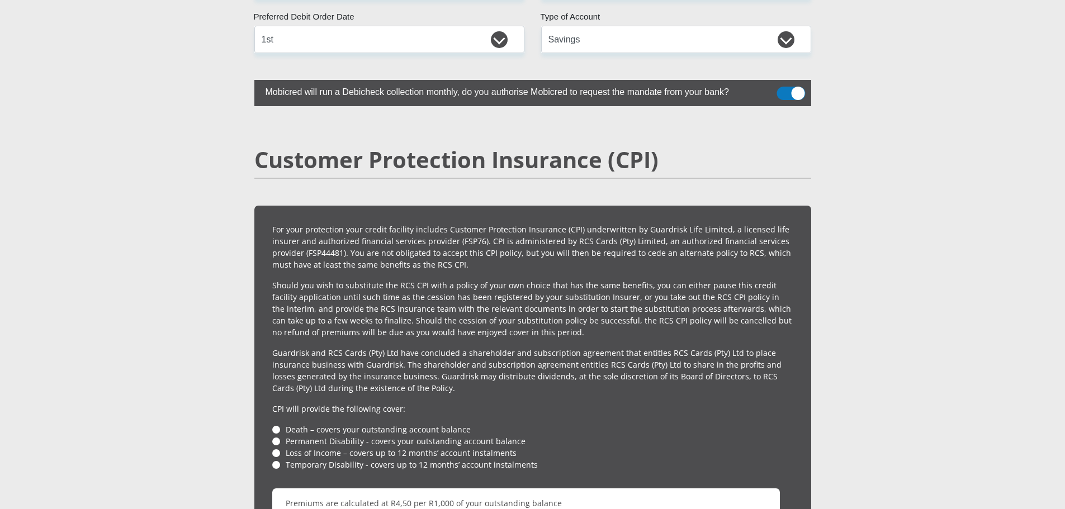
scroll to position [2347, 0]
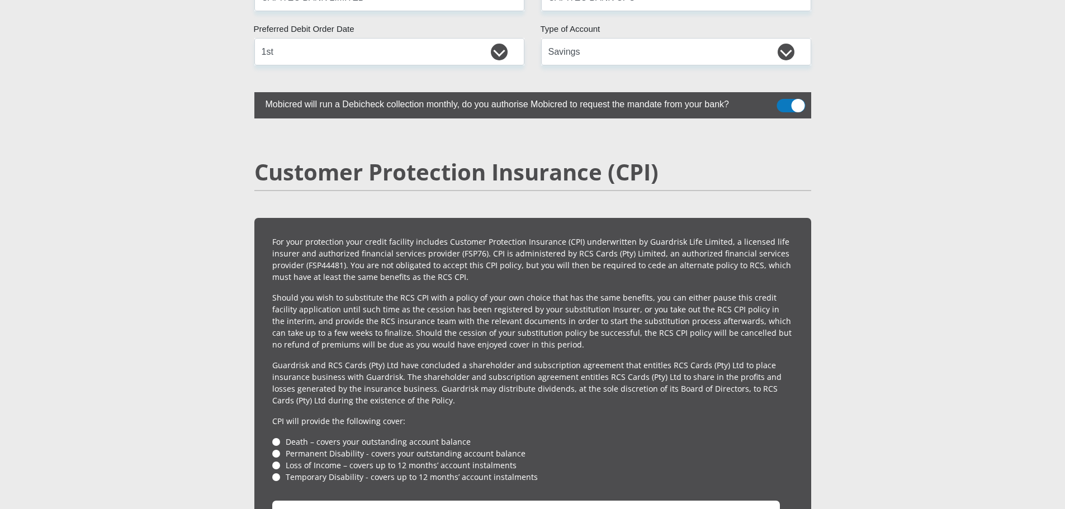
click at [727, 292] on p "Should you wish to substitute the RCS CPI with a policy of your own choice that…" at bounding box center [532, 321] width 521 height 59
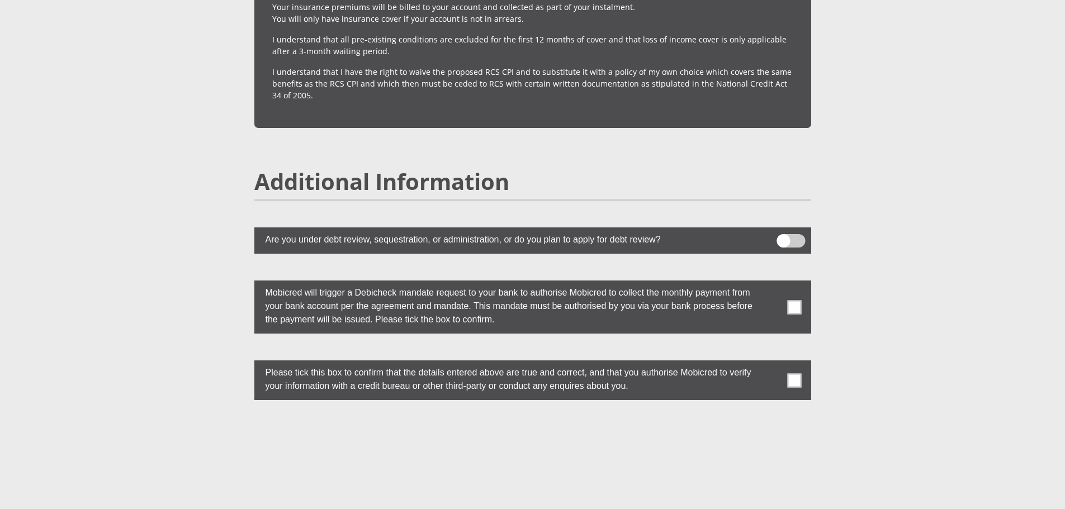
scroll to position [2962, 0]
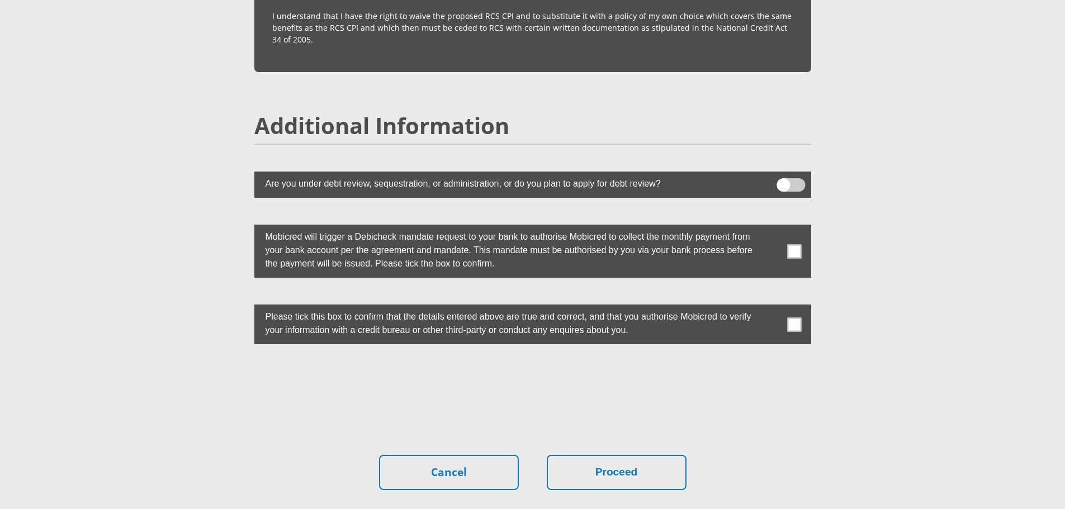
click at [794, 244] on span at bounding box center [794, 251] width 14 height 14
click at [772, 227] on input "checkbox" at bounding box center [772, 227] width 0 height 0
click at [797, 317] on span at bounding box center [794, 324] width 14 height 14
click at [772, 307] on input "checkbox" at bounding box center [772, 307] width 0 height 0
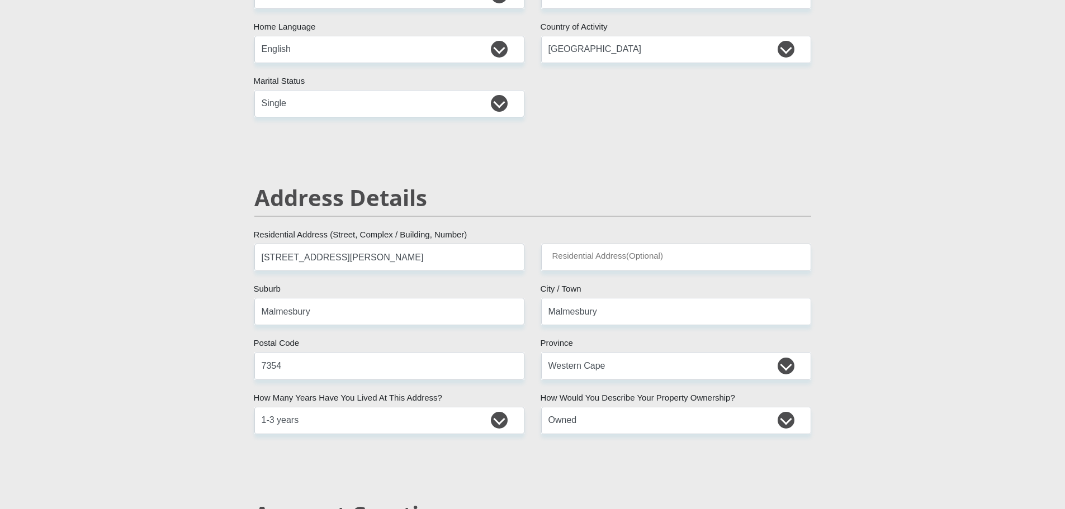
scroll to position [406, 0]
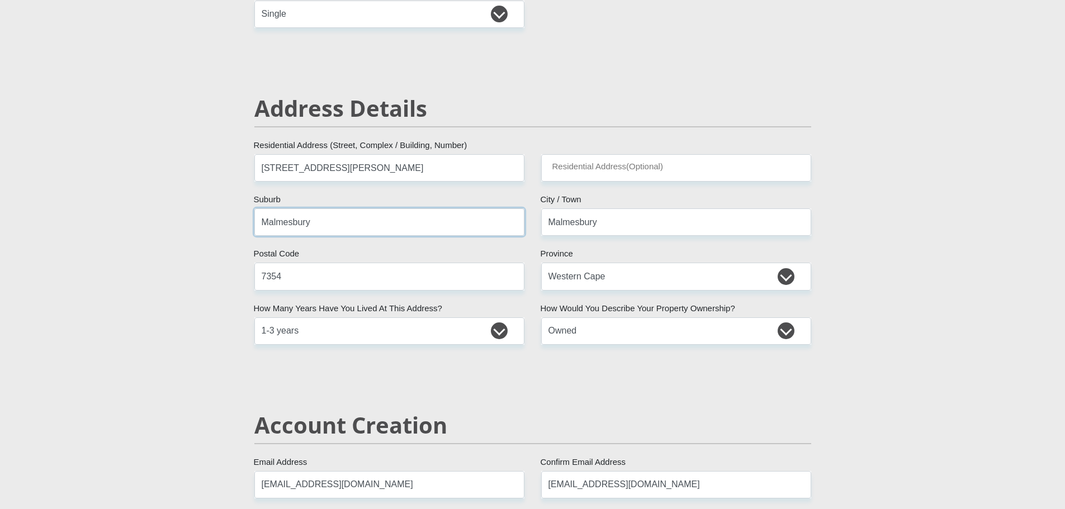
drag, startPoint x: 312, startPoint y: 223, endPoint x: 254, endPoint y: 232, distance: 58.9
click at [254, 232] on input "Malmesbury" at bounding box center [389, 221] width 270 height 27
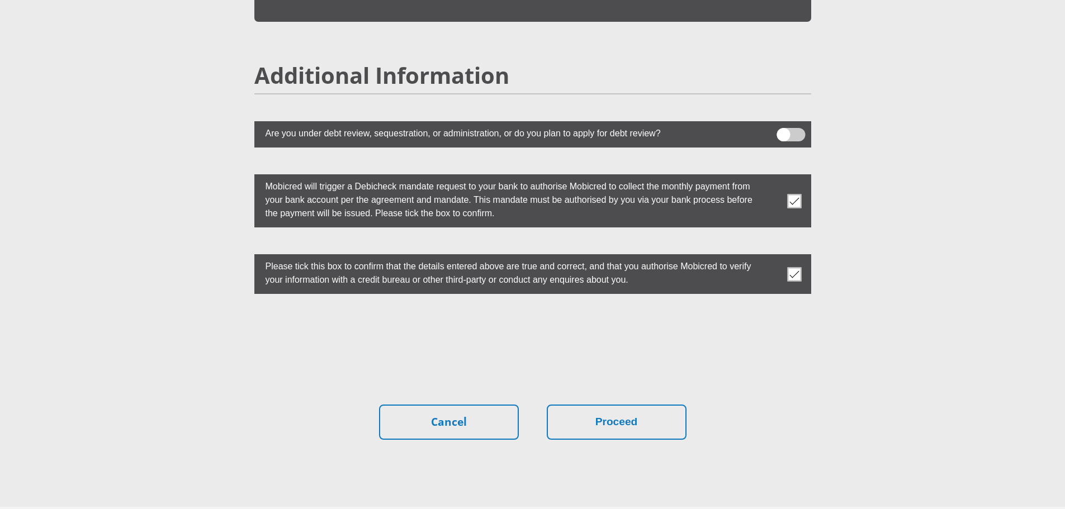
scroll to position [2993, 0]
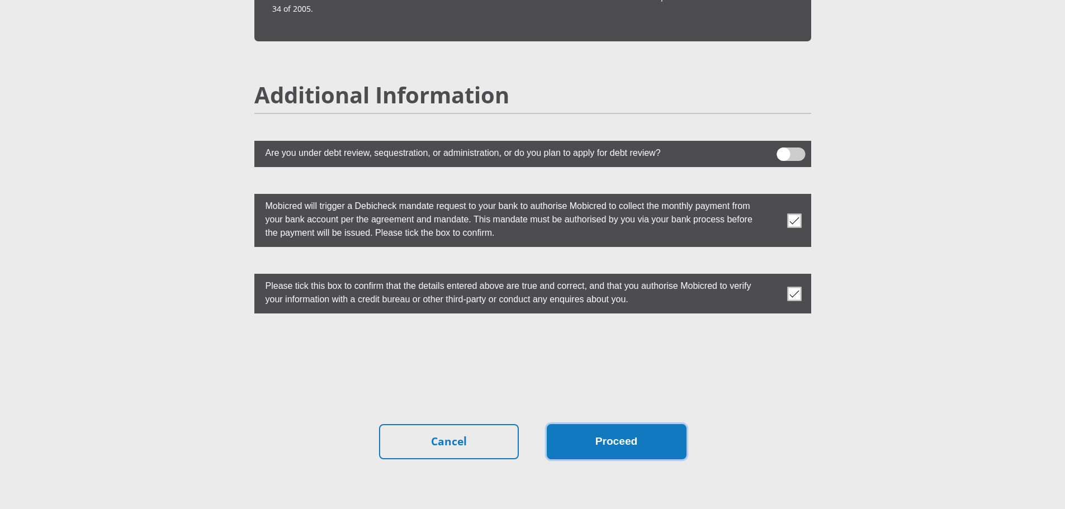
click at [629, 424] on button "Proceed" at bounding box center [617, 441] width 140 height 35
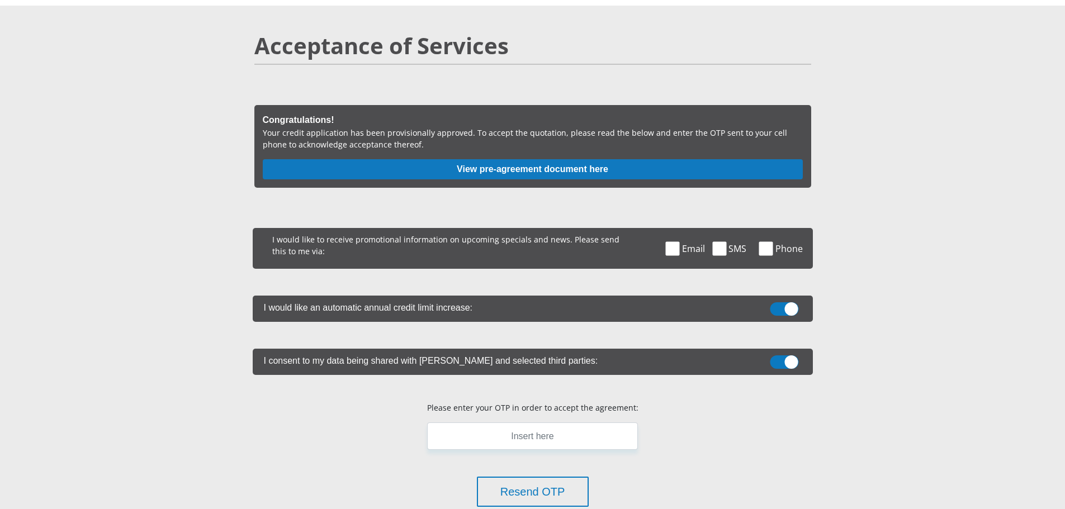
scroll to position [56, 0]
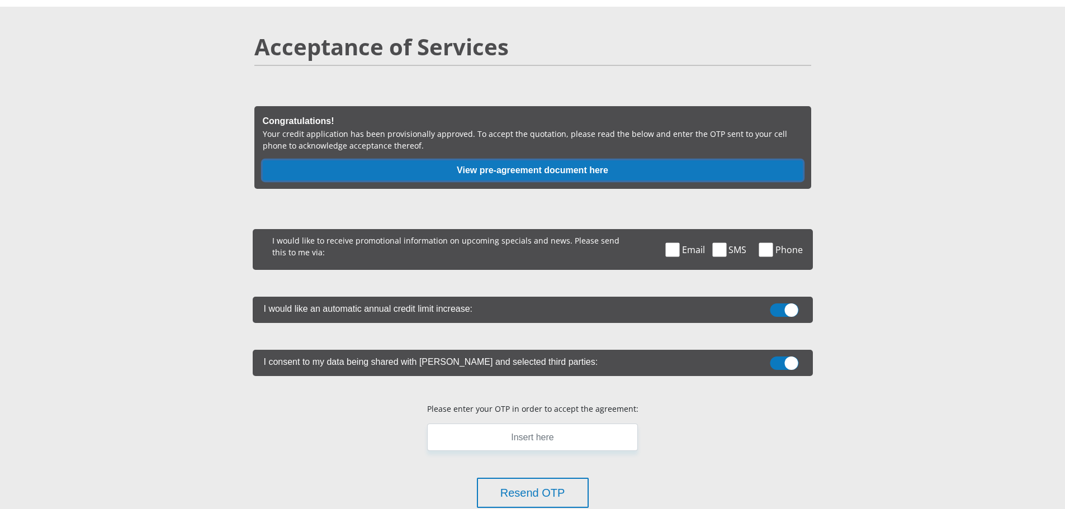
click at [615, 170] on button "View pre-agreement document here" at bounding box center [533, 170] width 540 height 20
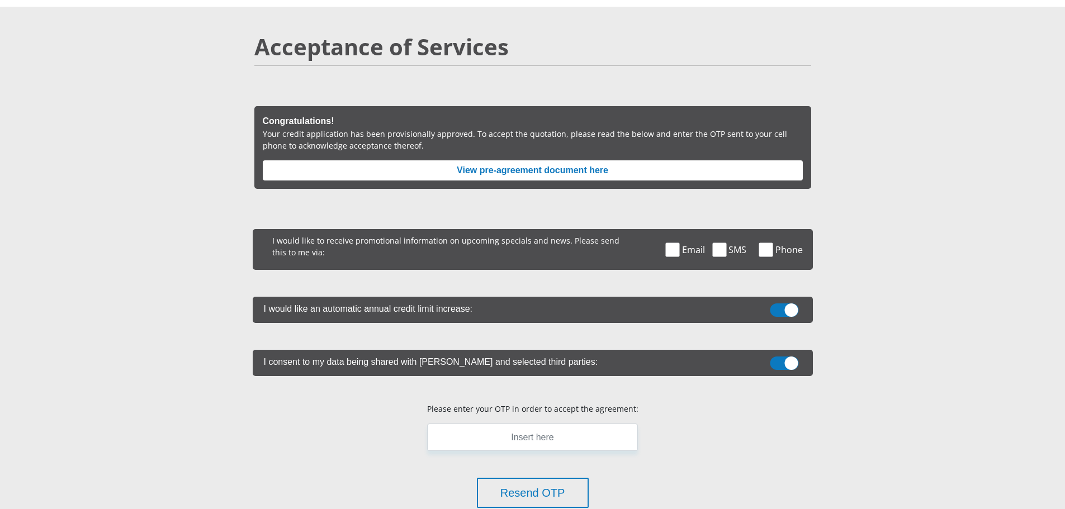
click at [670, 249] on span at bounding box center [673, 250] width 14 height 14
click at [685, 232] on input "Email" at bounding box center [685, 232] width 0 height 0
click at [786, 311] on span at bounding box center [784, 309] width 29 height 13
click at [784, 306] on input "checkbox" at bounding box center [784, 306] width 0 height 0
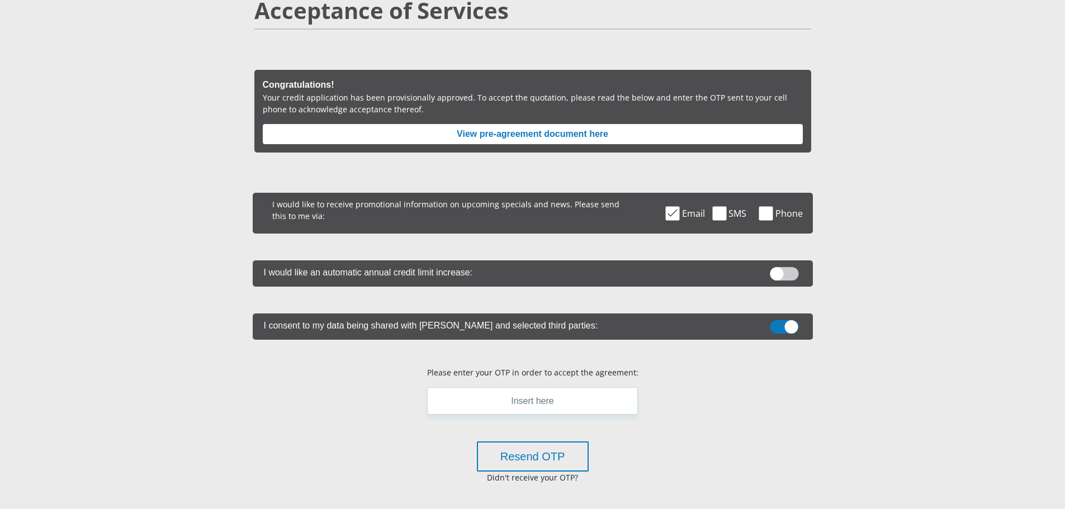
scroll to position [112, 0]
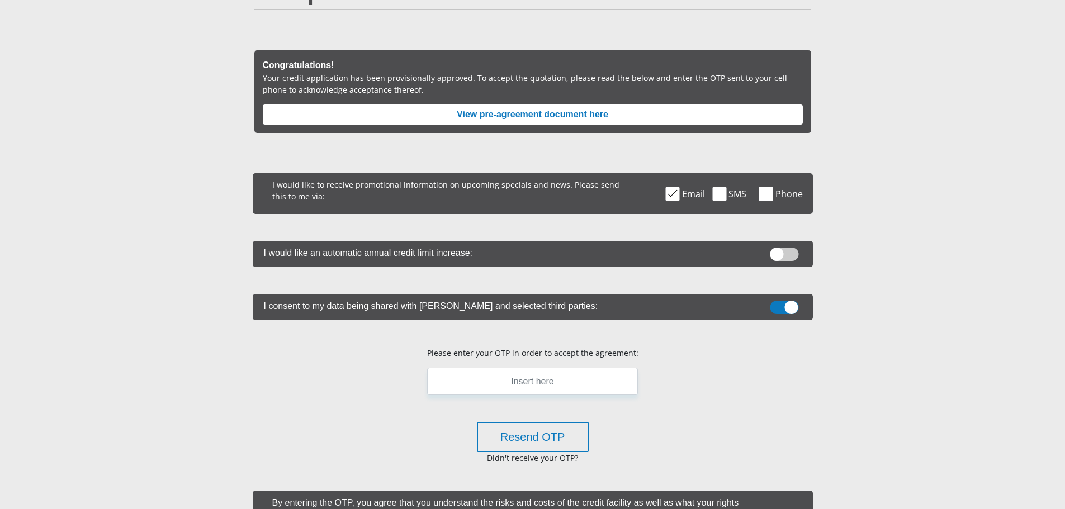
click at [780, 310] on span at bounding box center [784, 307] width 29 height 13
click at [784, 303] on input "checkbox" at bounding box center [784, 303] width 0 height 0
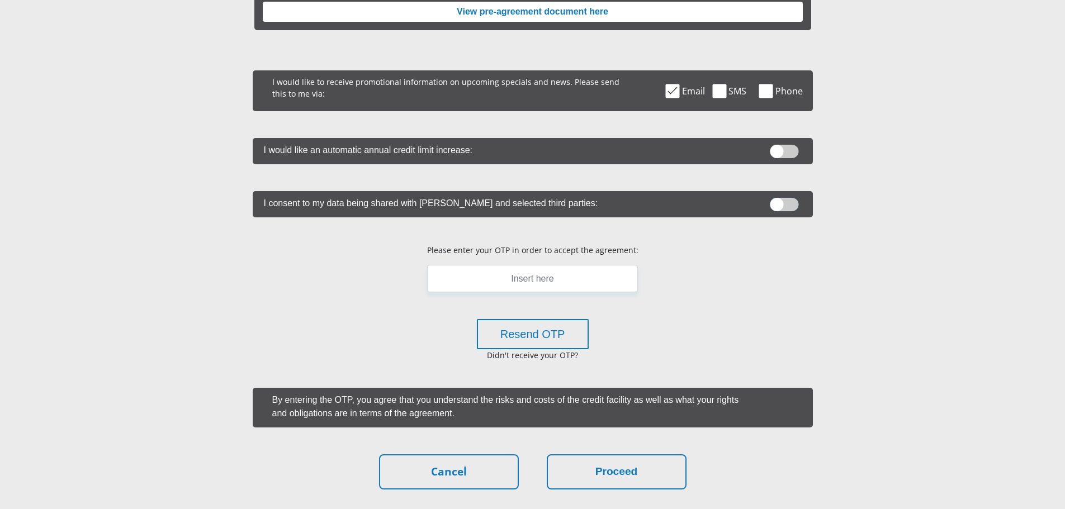
scroll to position [224, 0]
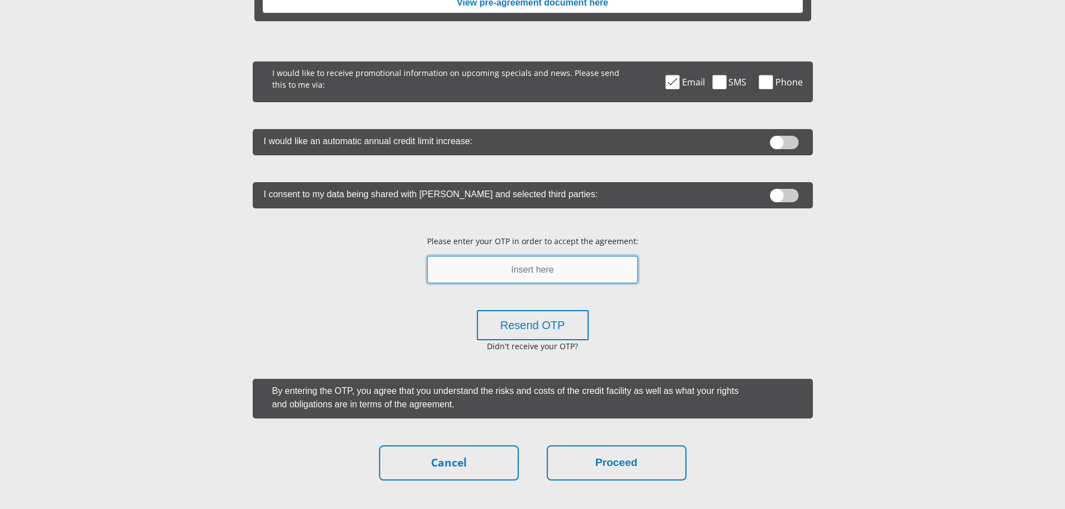
click at [581, 274] on input "text" at bounding box center [532, 269] width 211 height 27
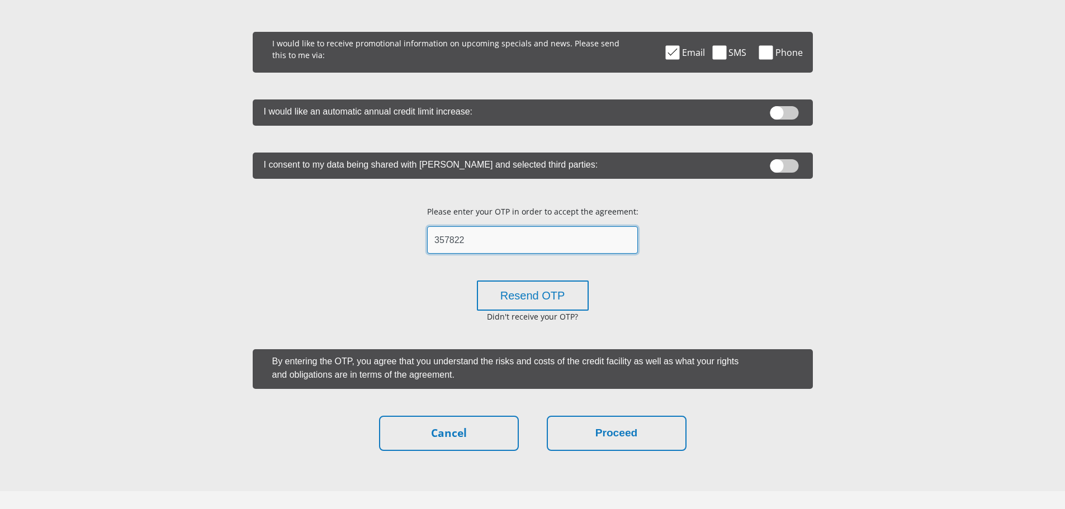
scroll to position [279, 0]
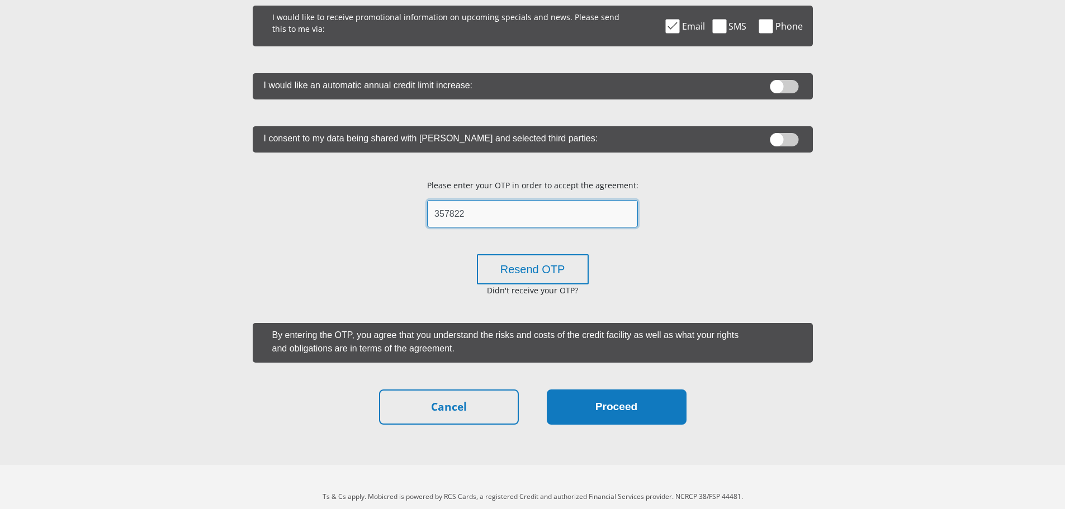
type input "357822"
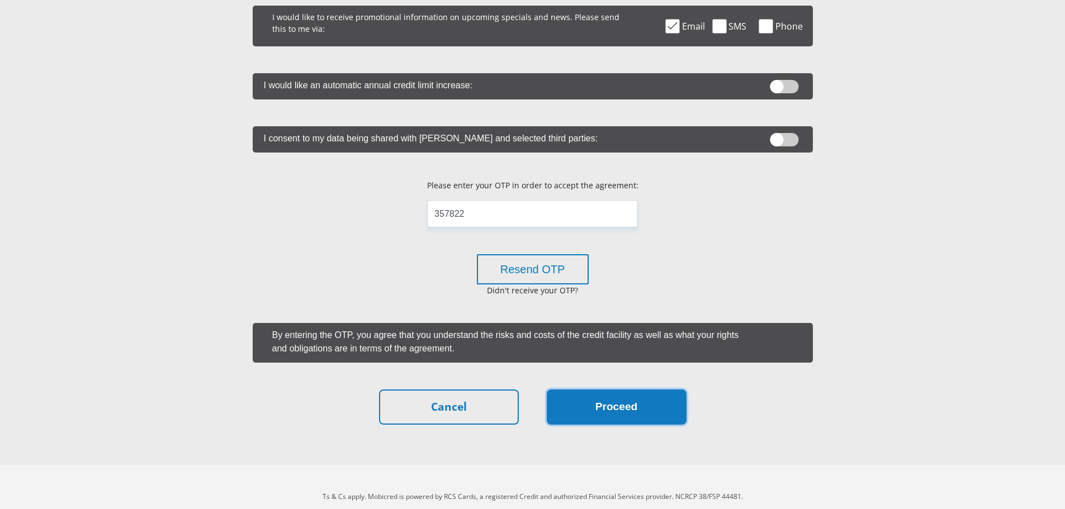
click at [646, 416] on button "Proceed" at bounding box center [617, 407] width 140 height 35
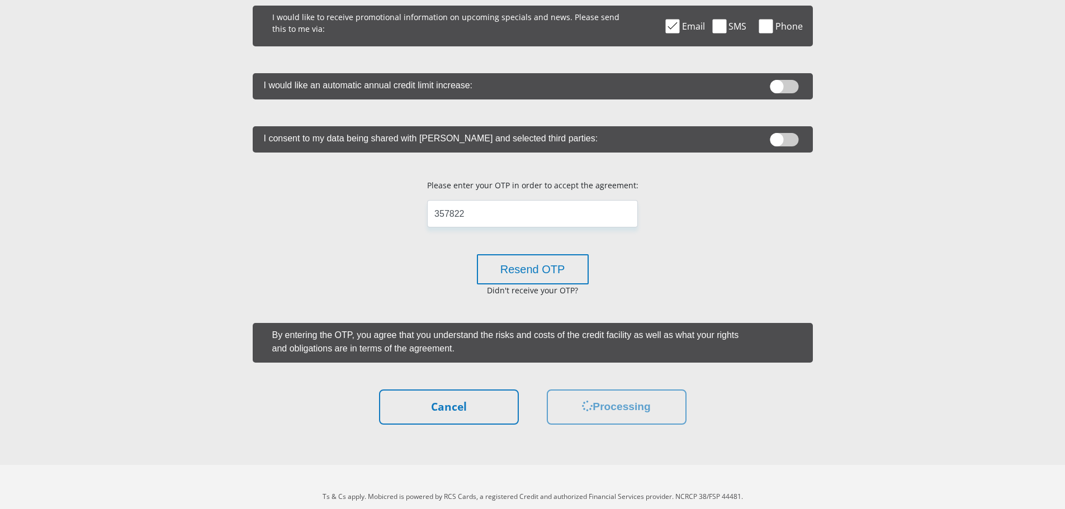
scroll to position [0, 0]
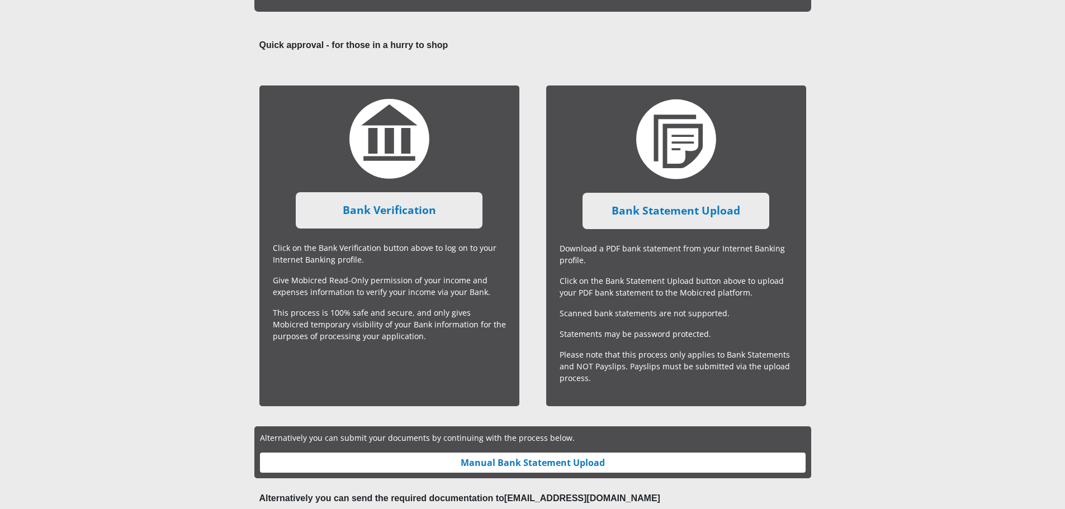
scroll to position [168, 0]
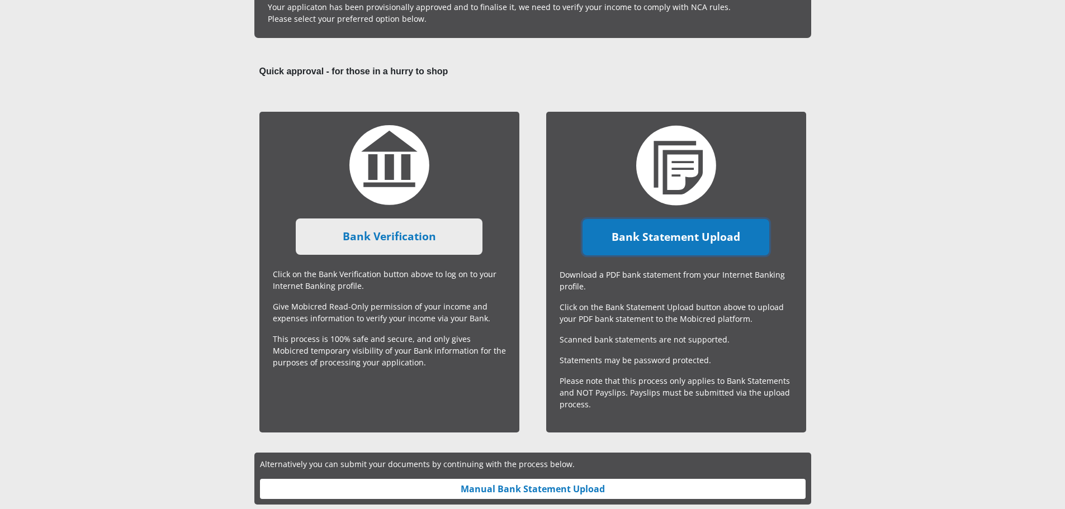
drag, startPoint x: 653, startPoint y: 232, endPoint x: 685, endPoint y: 244, distance: 34.1
click at [653, 232] on link "Bank Statement Upload" at bounding box center [675, 237] width 187 height 36
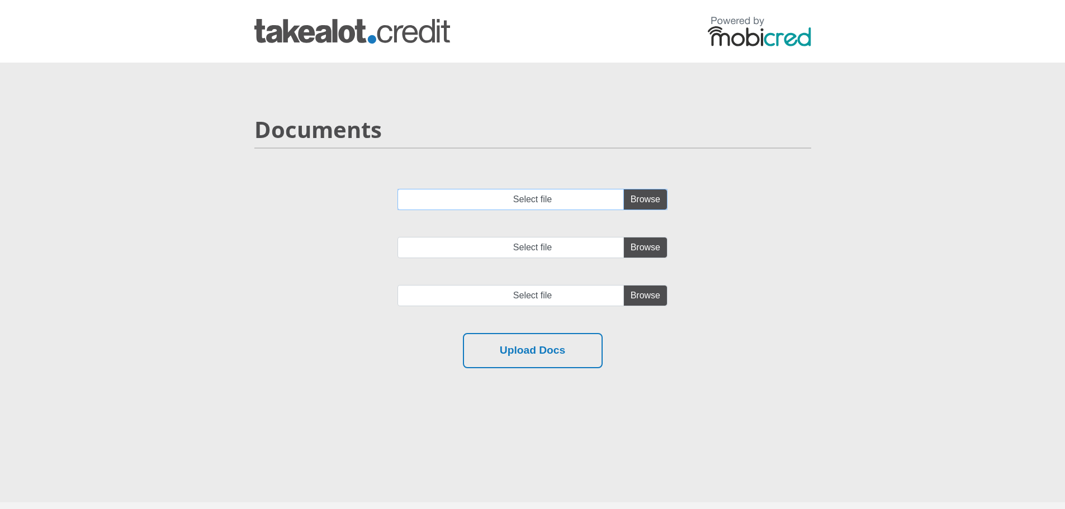
click at [634, 200] on input "Select file" at bounding box center [532, 199] width 270 height 21
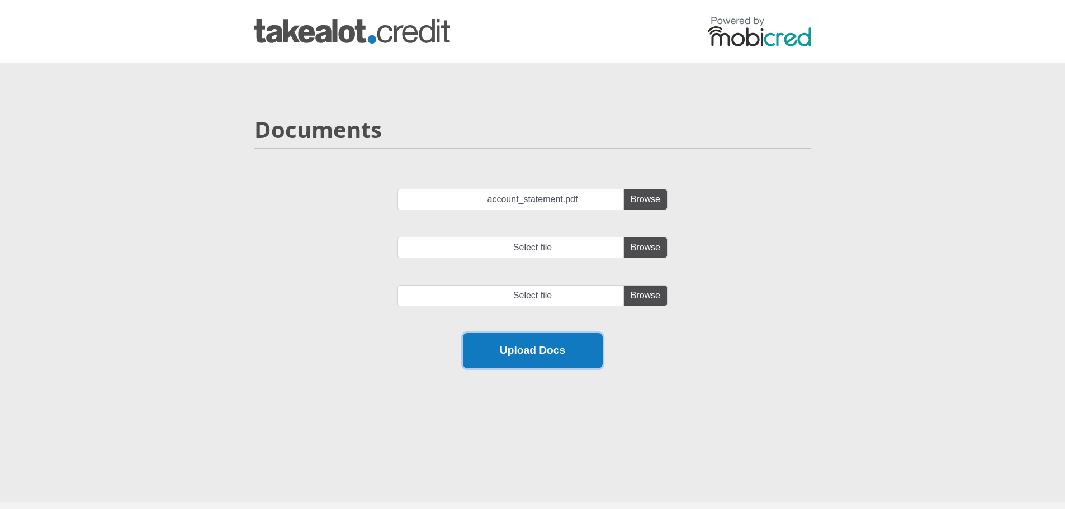
click at [559, 352] on button "Upload Docs" at bounding box center [533, 350] width 140 height 35
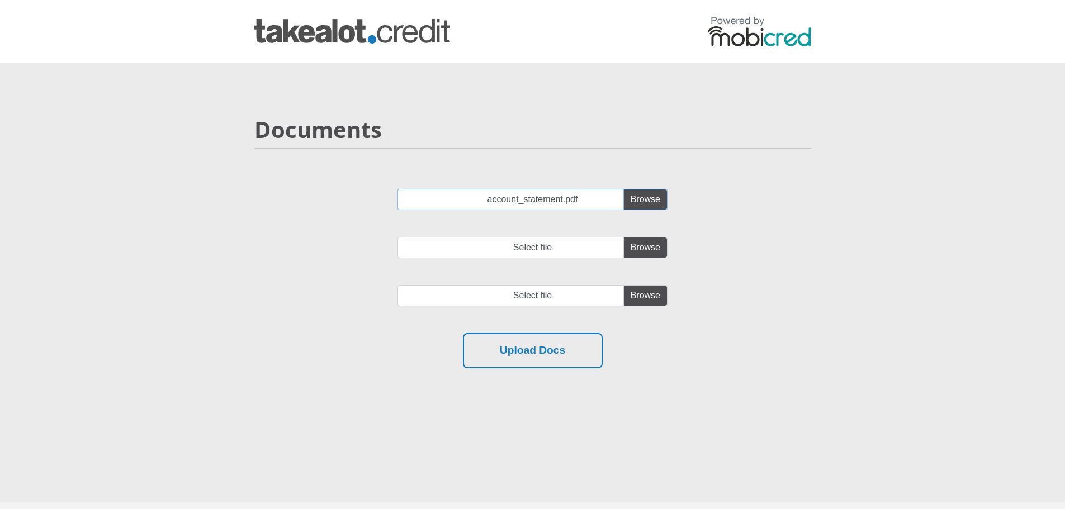
click at [649, 198] on input "account_statement.pdf" at bounding box center [532, 199] width 270 height 21
type input "C:\fakepath\account_statement (1).pdf"
click at [637, 251] on input "Select file" at bounding box center [532, 247] width 270 height 21
type input "C:\fakepath\account_statement (2).pdf"
click at [647, 295] on input "file" at bounding box center [532, 295] width 270 height 21
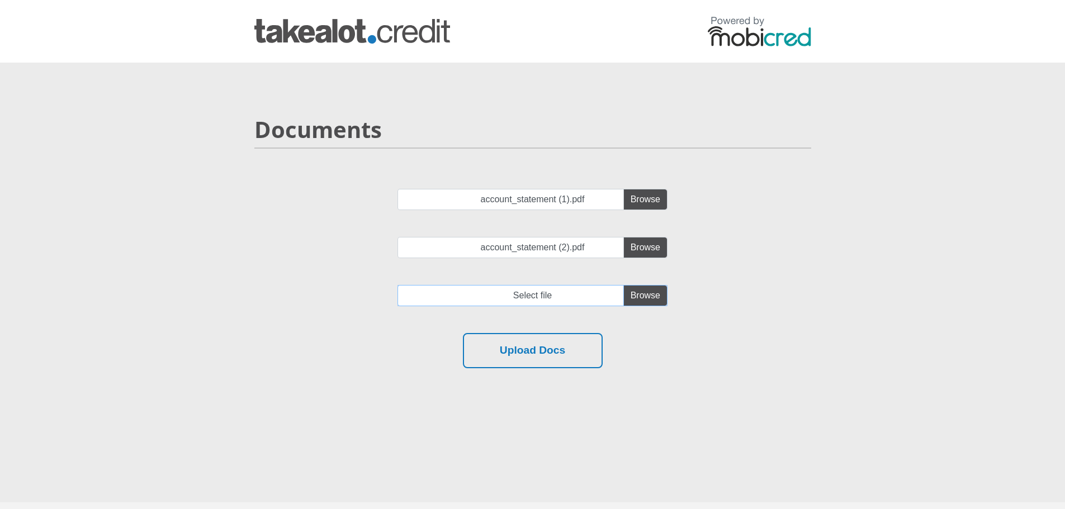
type input "C:\fakepath\account_statement (3).pdf"
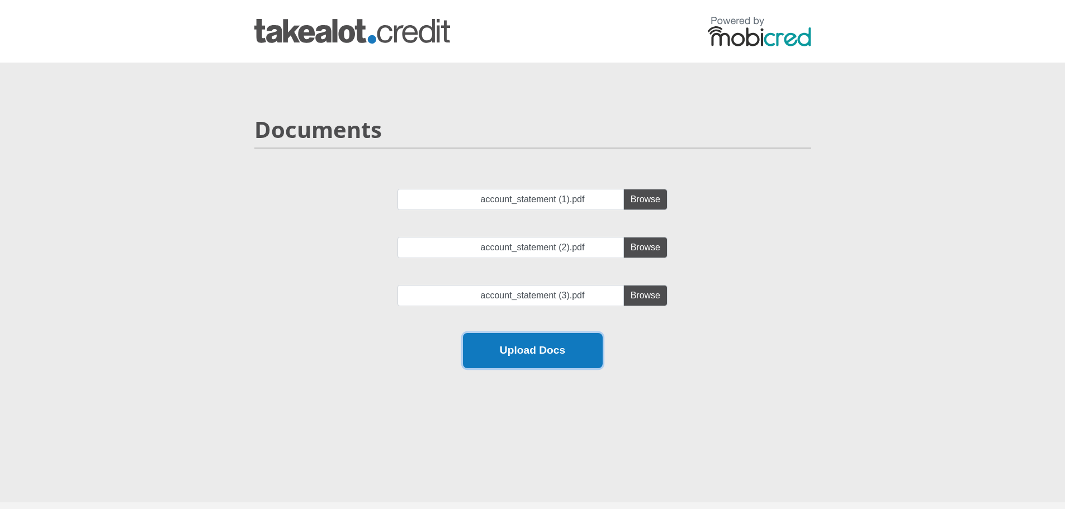
click at [572, 350] on button "Upload Docs" at bounding box center [533, 350] width 140 height 35
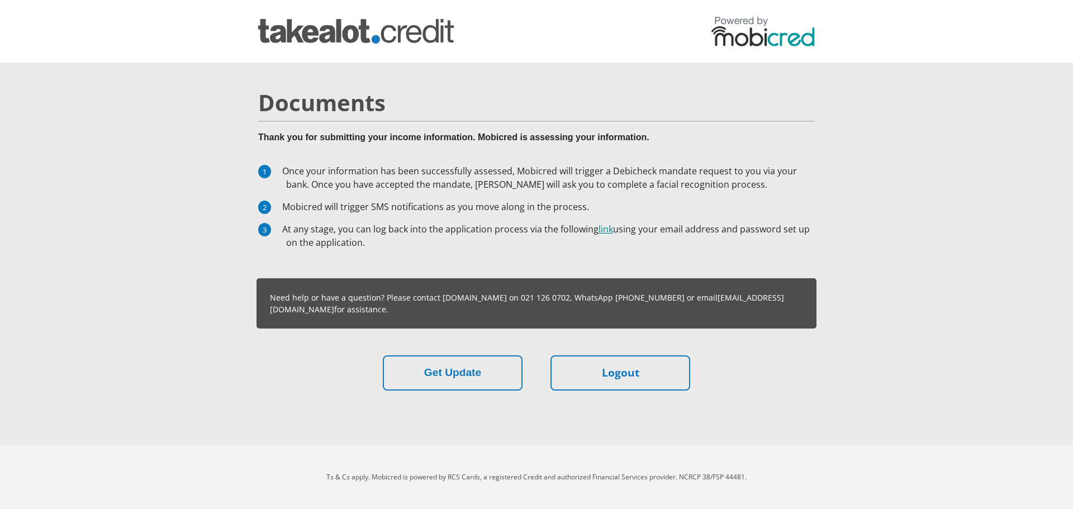
click at [609, 230] on link "link" at bounding box center [606, 229] width 15 height 12
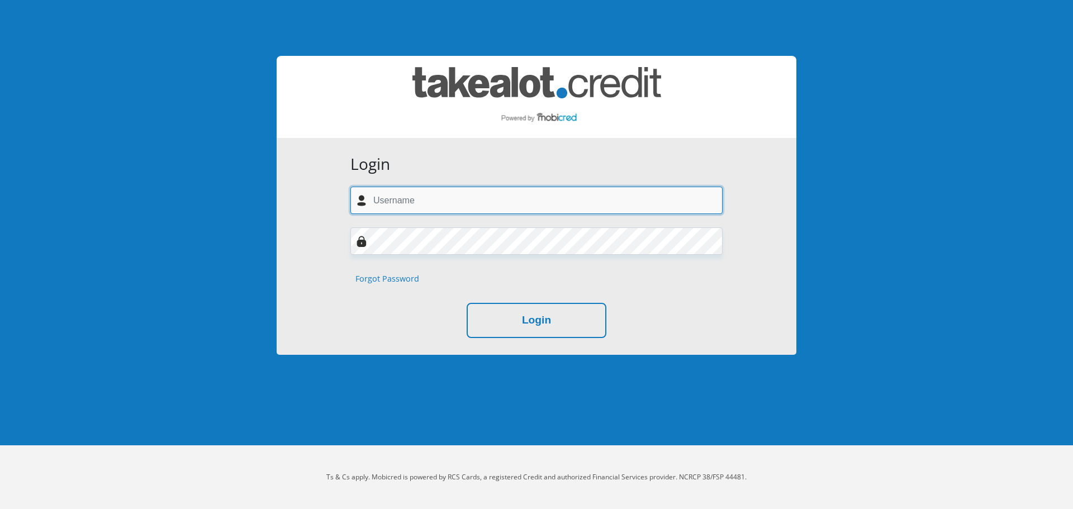
click at [511, 205] on input "text" at bounding box center [536, 200] width 372 height 27
type input "[EMAIL_ADDRESS][DOMAIN_NAME]"
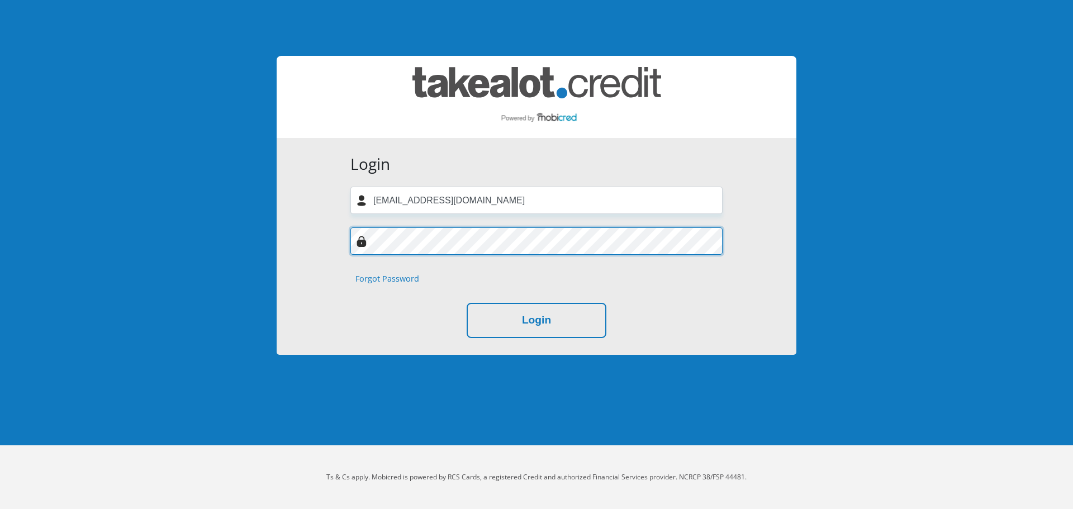
click at [467, 303] on button "Login" at bounding box center [537, 320] width 140 height 35
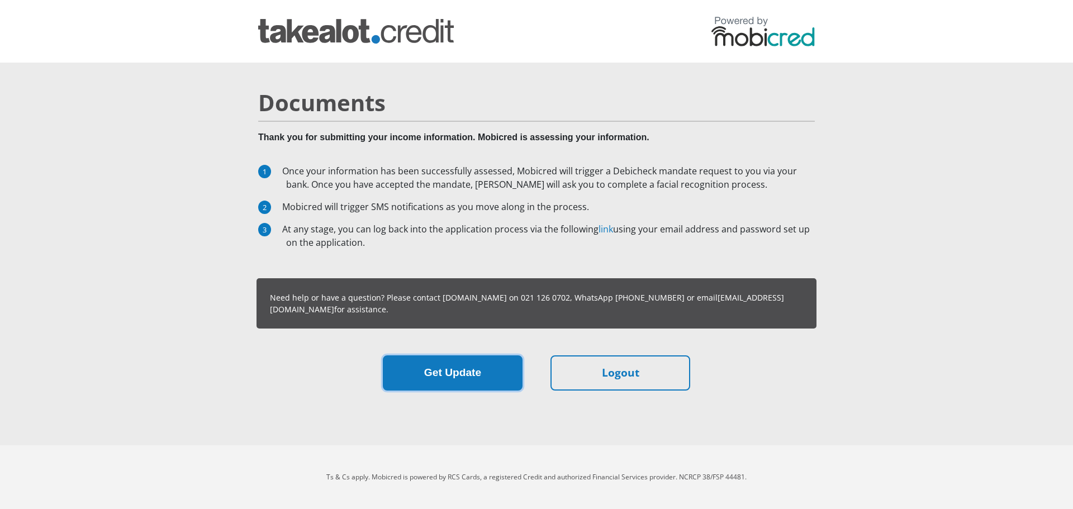
click at [467, 381] on button "Get Update" at bounding box center [453, 372] width 140 height 35
